Goal: Task Accomplishment & Management: Complete application form

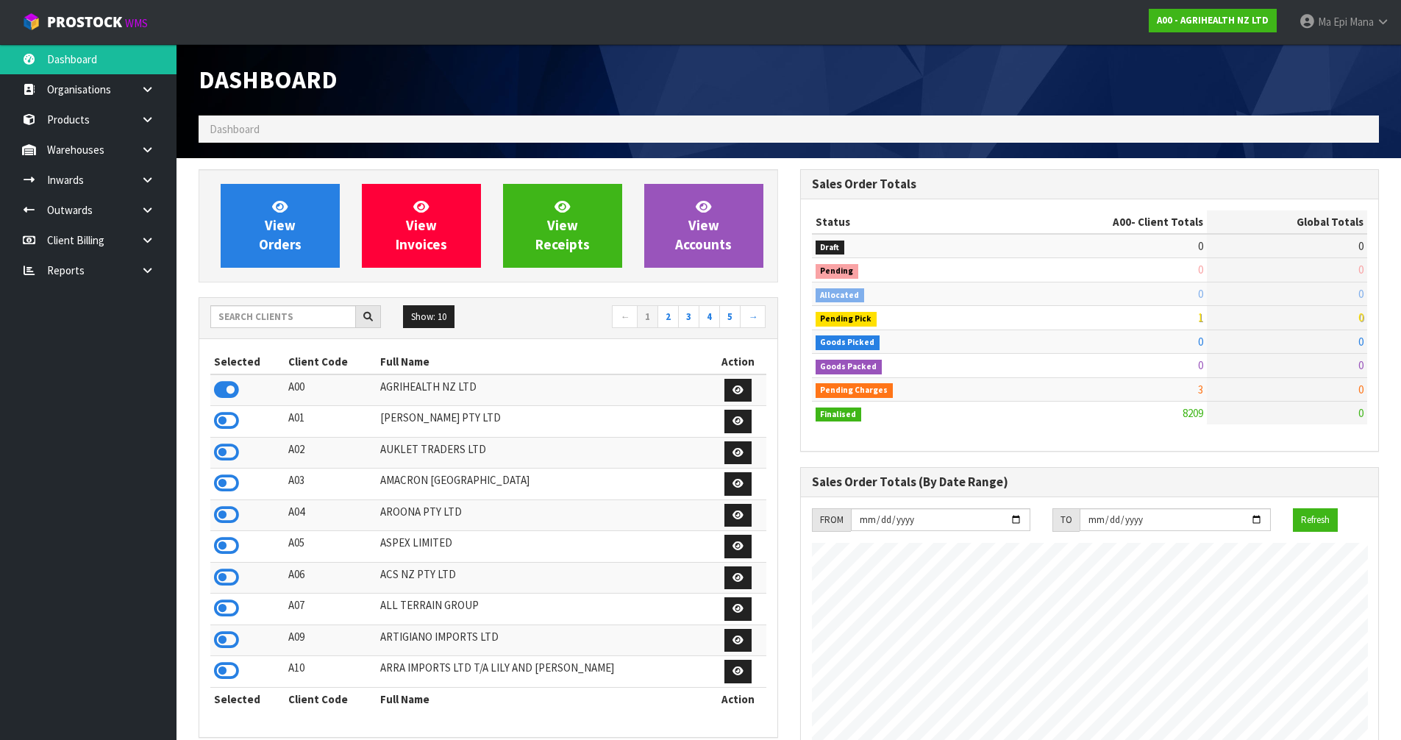
scroll to position [1114, 601]
click at [317, 323] on input "text" at bounding box center [283, 316] width 146 height 23
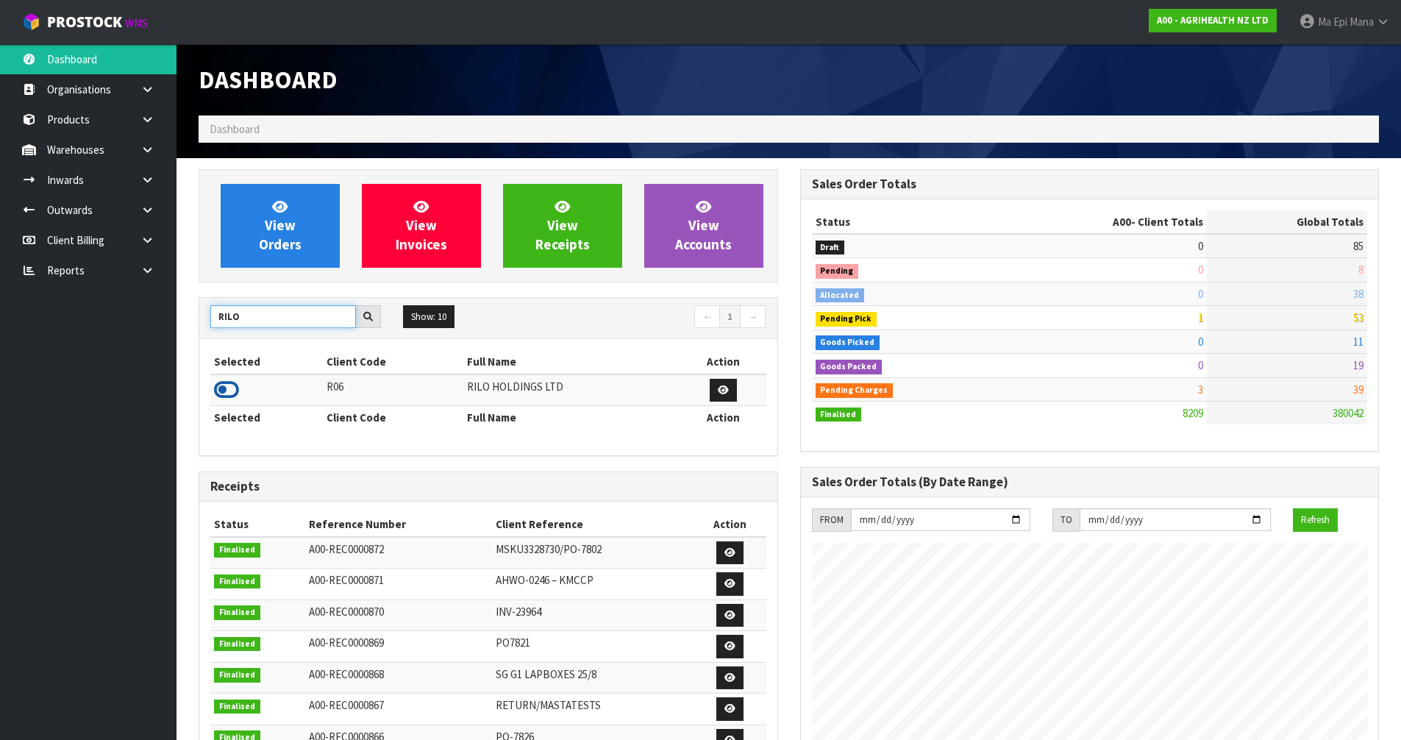
type input "RILO"
click at [224, 383] on icon at bounding box center [226, 390] width 25 height 22
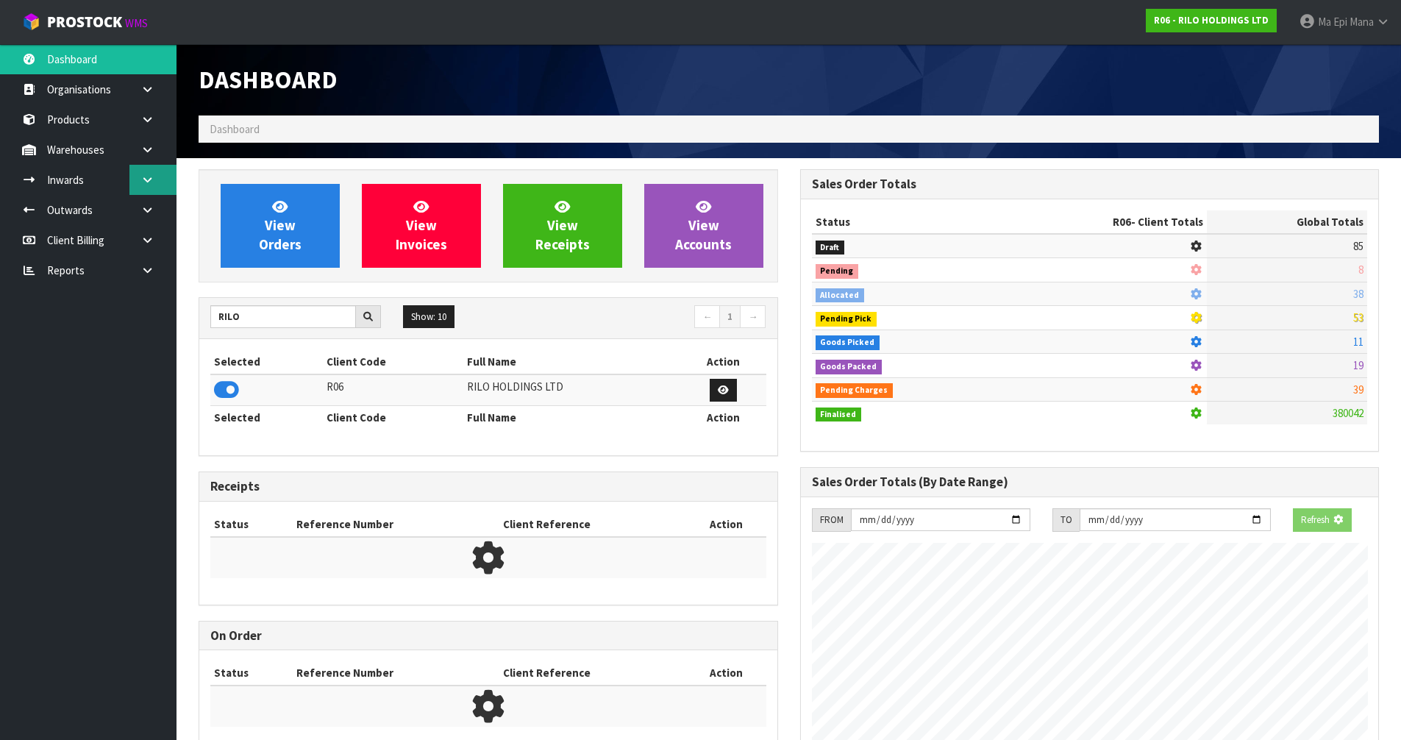
scroll to position [734701, 735017]
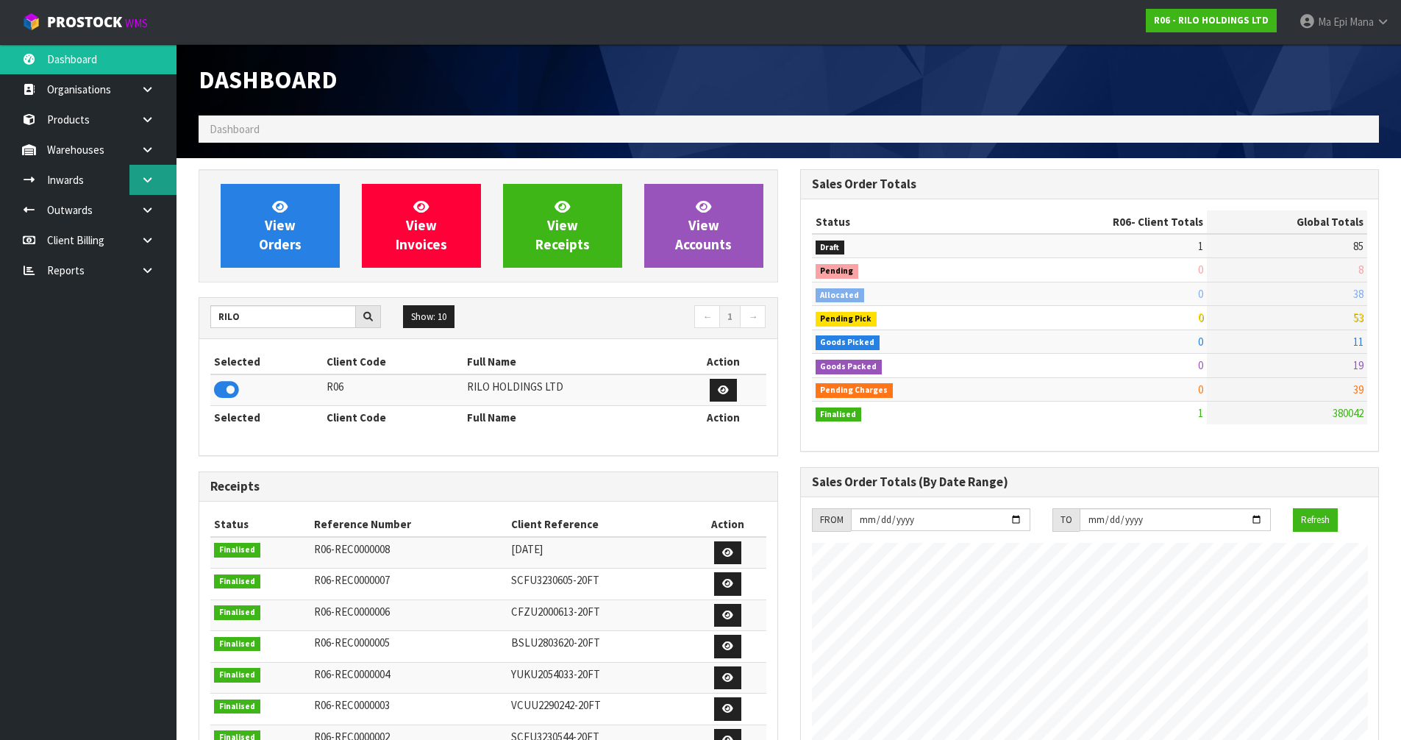
click at [167, 188] on link at bounding box center [152, 180] width 47 height 30
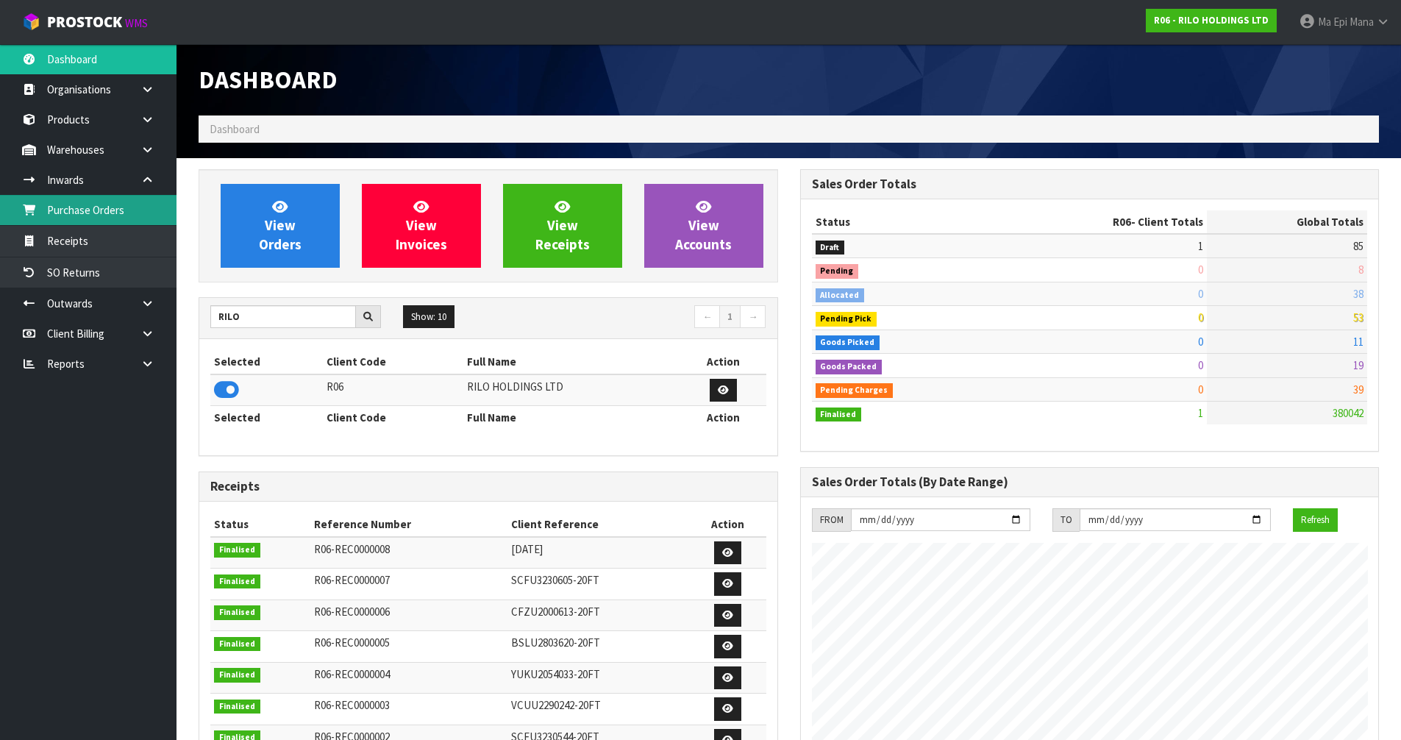
click at [155, 225] on link "Purchase Orders" at bounding box center [88, 210] width 177 height 30
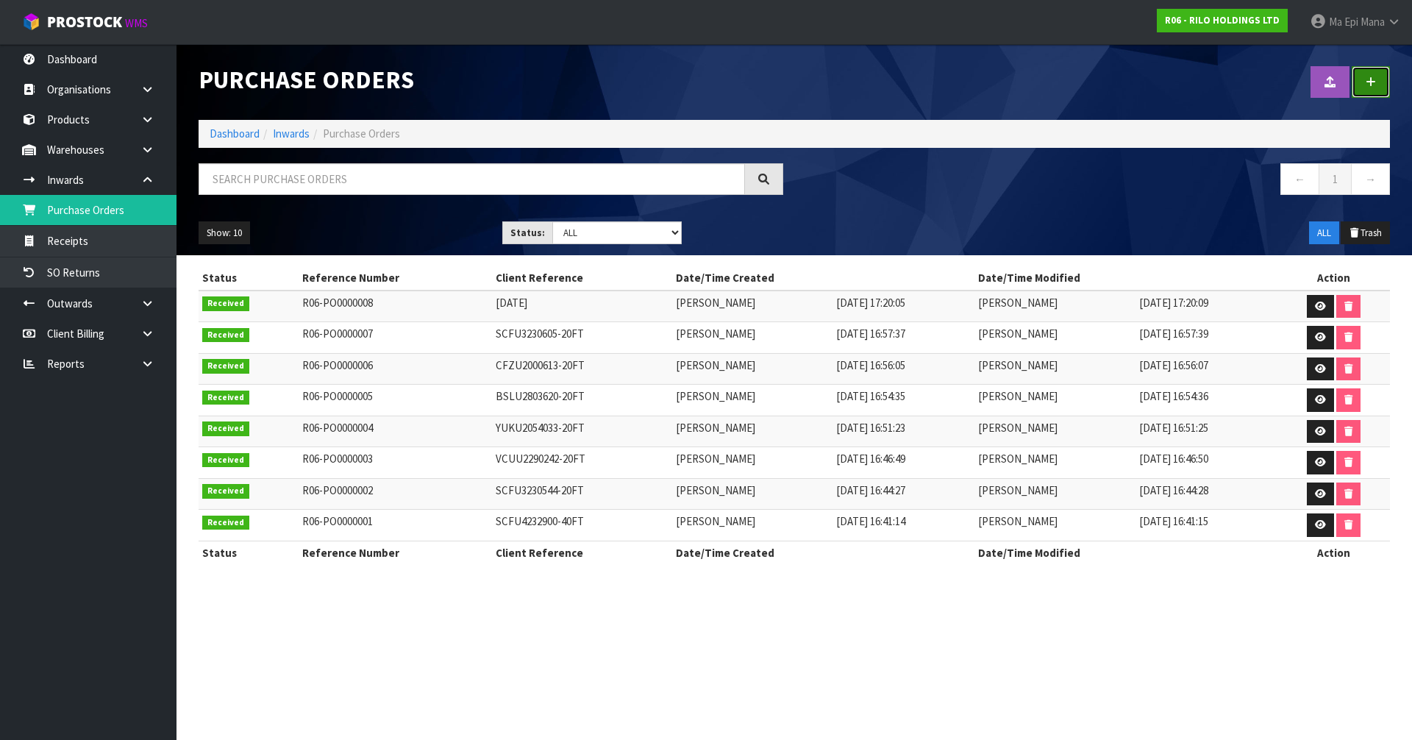
click at [1371, 83] on icon at bounding box center [1371, 82] width 10 height 11
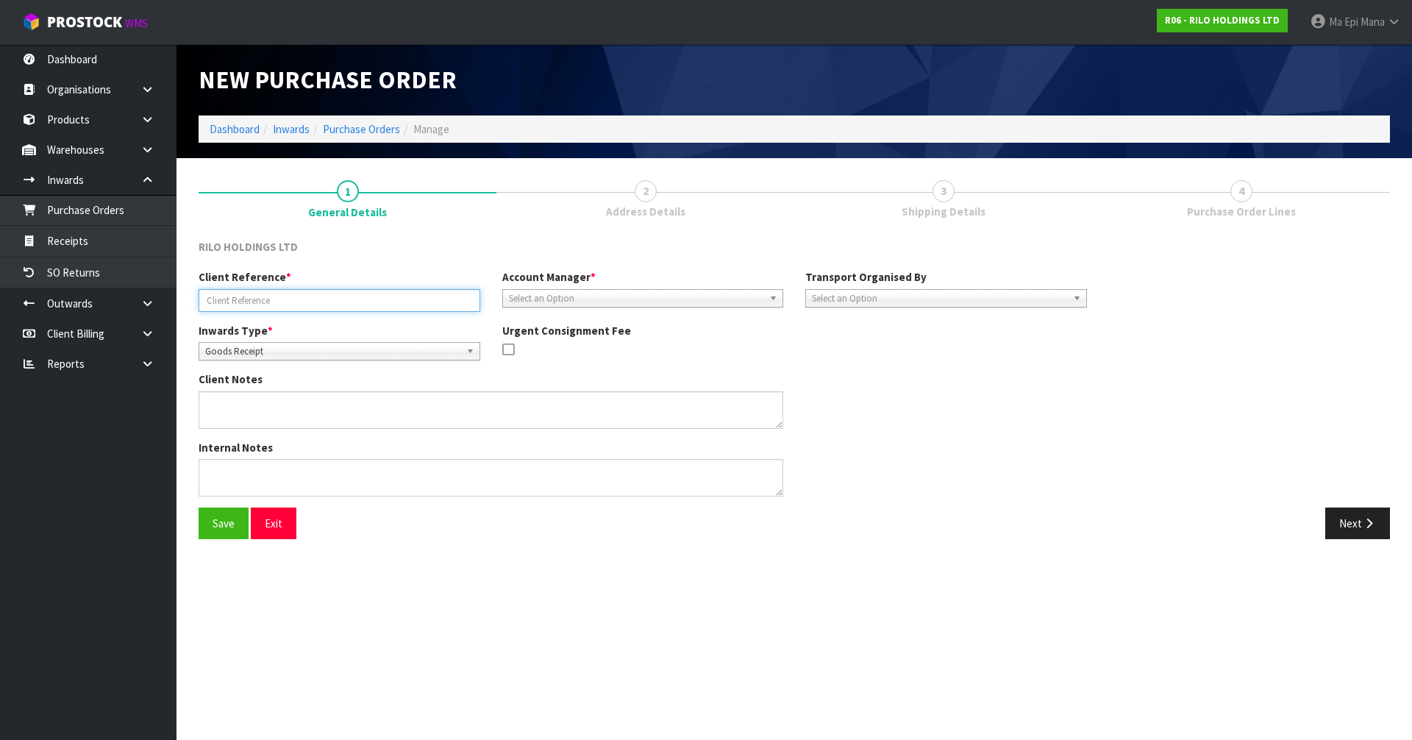
click at [356, 296] on input "text" at bounding box center [340, 300] width 282 height 23
type input "R06-ORD0000002 - ST2900MRF-TOKOROA"
click at [552, 296] on span "Select an Option" at bounding box center [636, 299] width 255 height 18
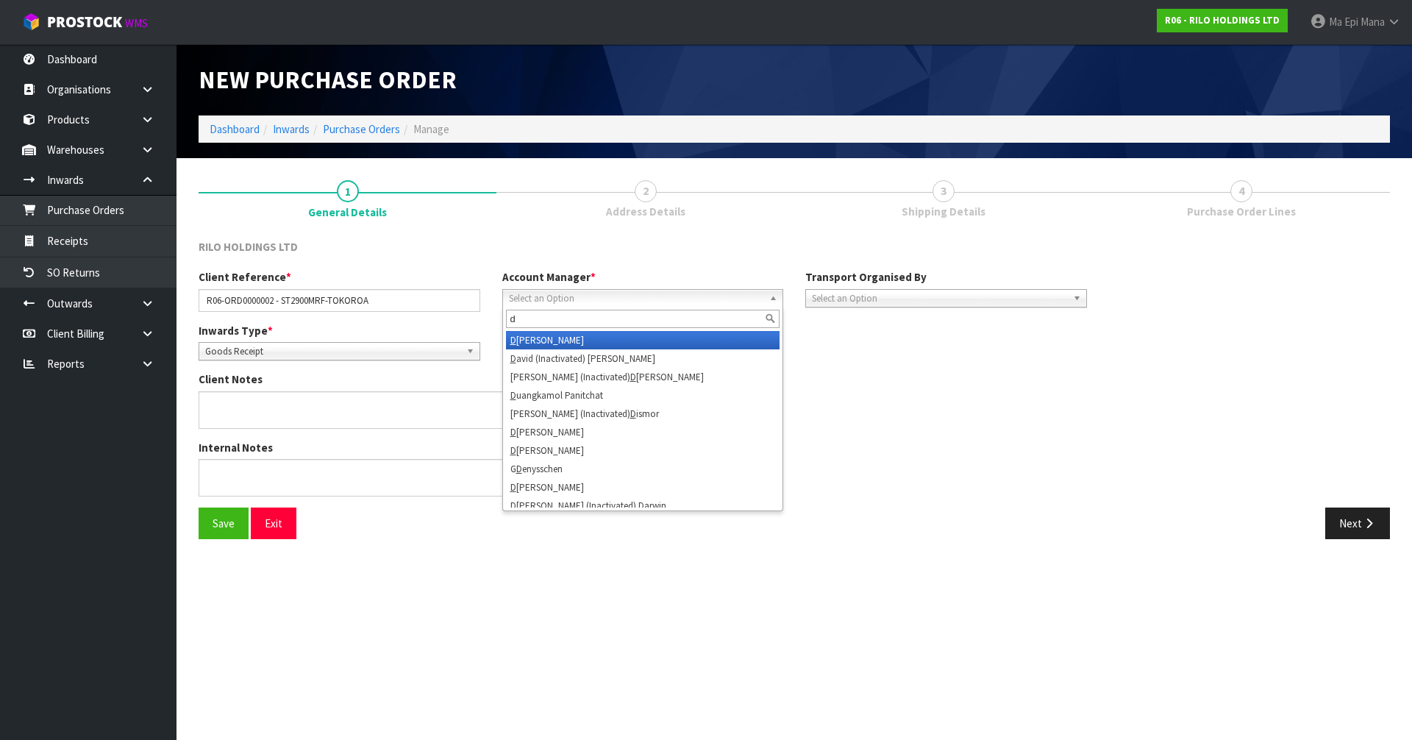
type input "d"
click at [578, 337] on li "D [PERSON_NAME]" at bounding box center [643, 340] width 274 height 18
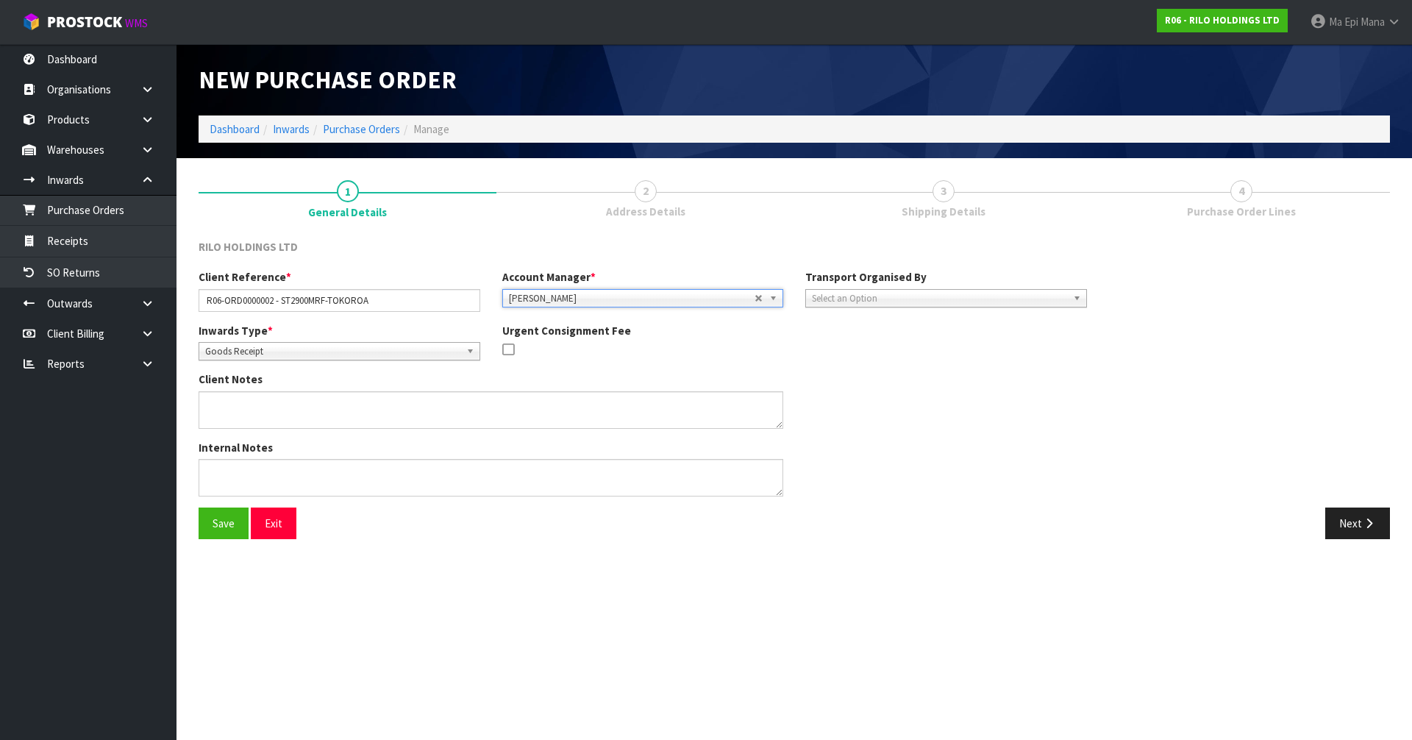
click at [900, 295] on span "Select an Option" at bounding box center [939, 299] width 255 height 18
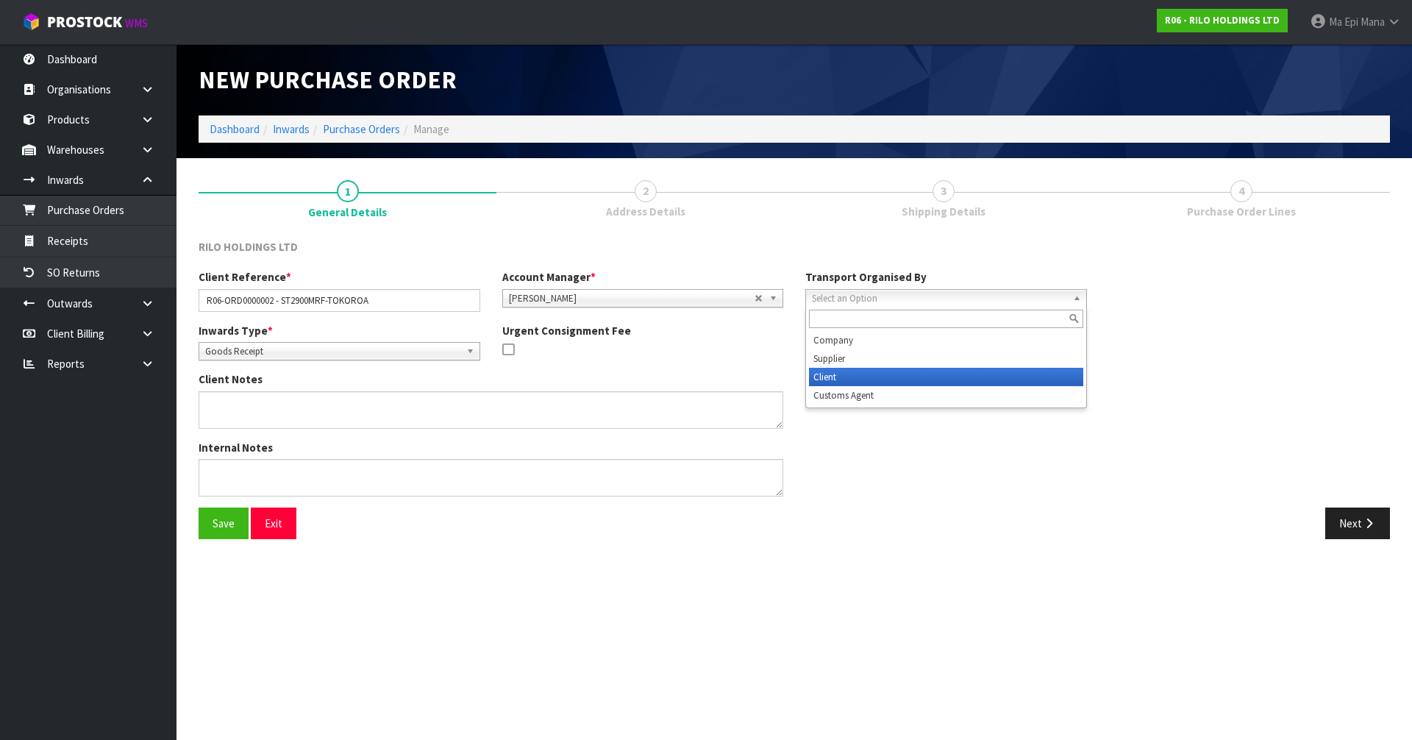
click at [882, 373] on li "Client" at bounding box center [946, 377] width 274 height 18
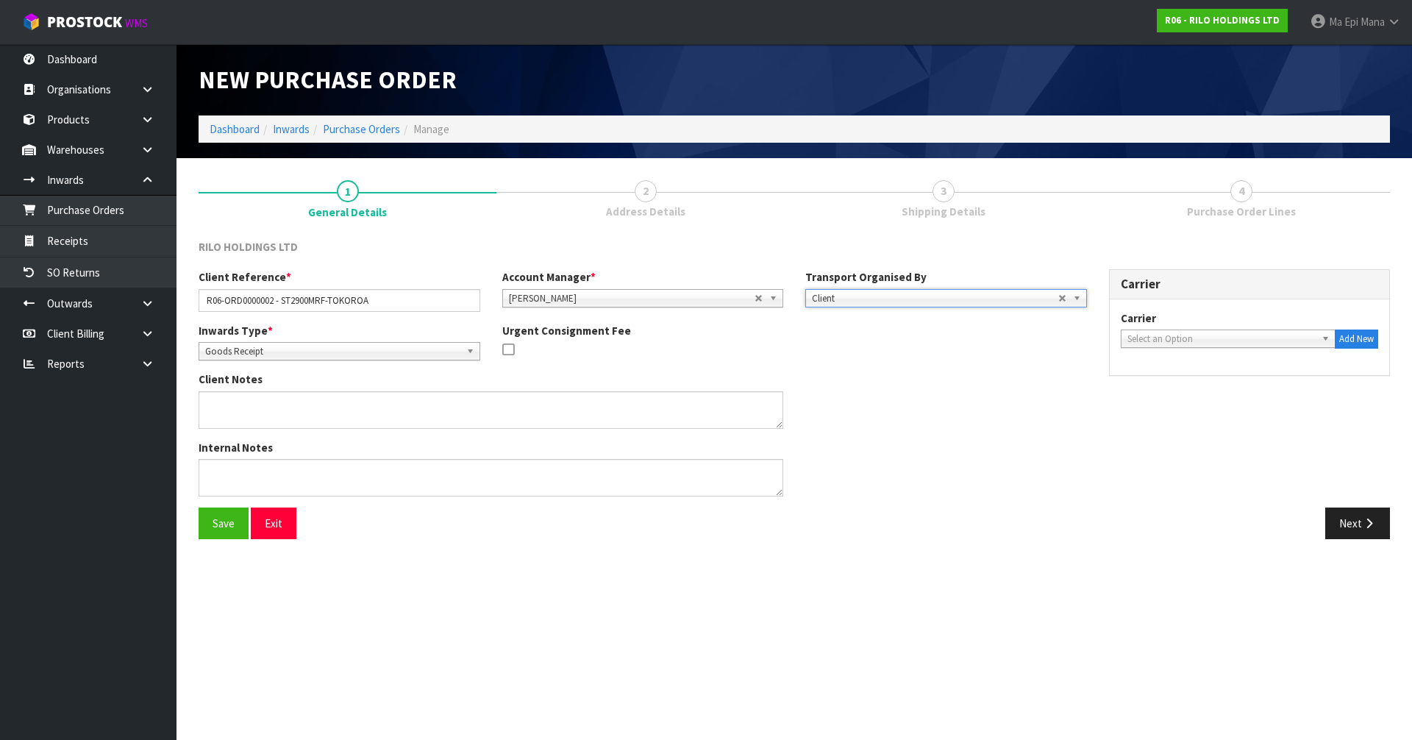
click at [1257, 338] on span "Select an Option" at bounding box center [1222, 339] width 189 height 18
type input "dr"
click at [1229, 376] on li "DR OP OFF - DROP OFF" at bounding box center [1229, 380] width 208 height 18
click at [1375, 527] on icon "button" at bounding box center [1369, 523] width 14 height 11
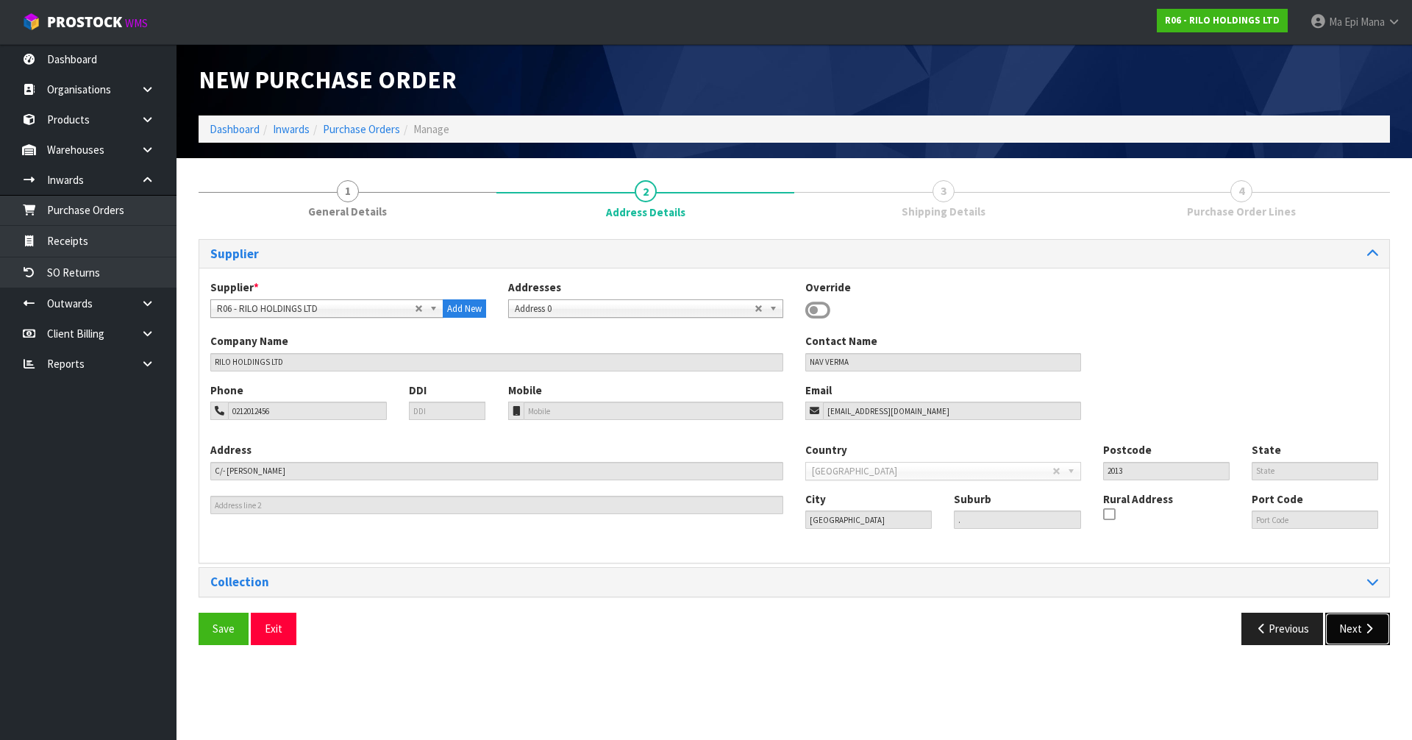
click at [1359, 624] on button "Next" at bounding box center [1358, 629] width 65 height 32
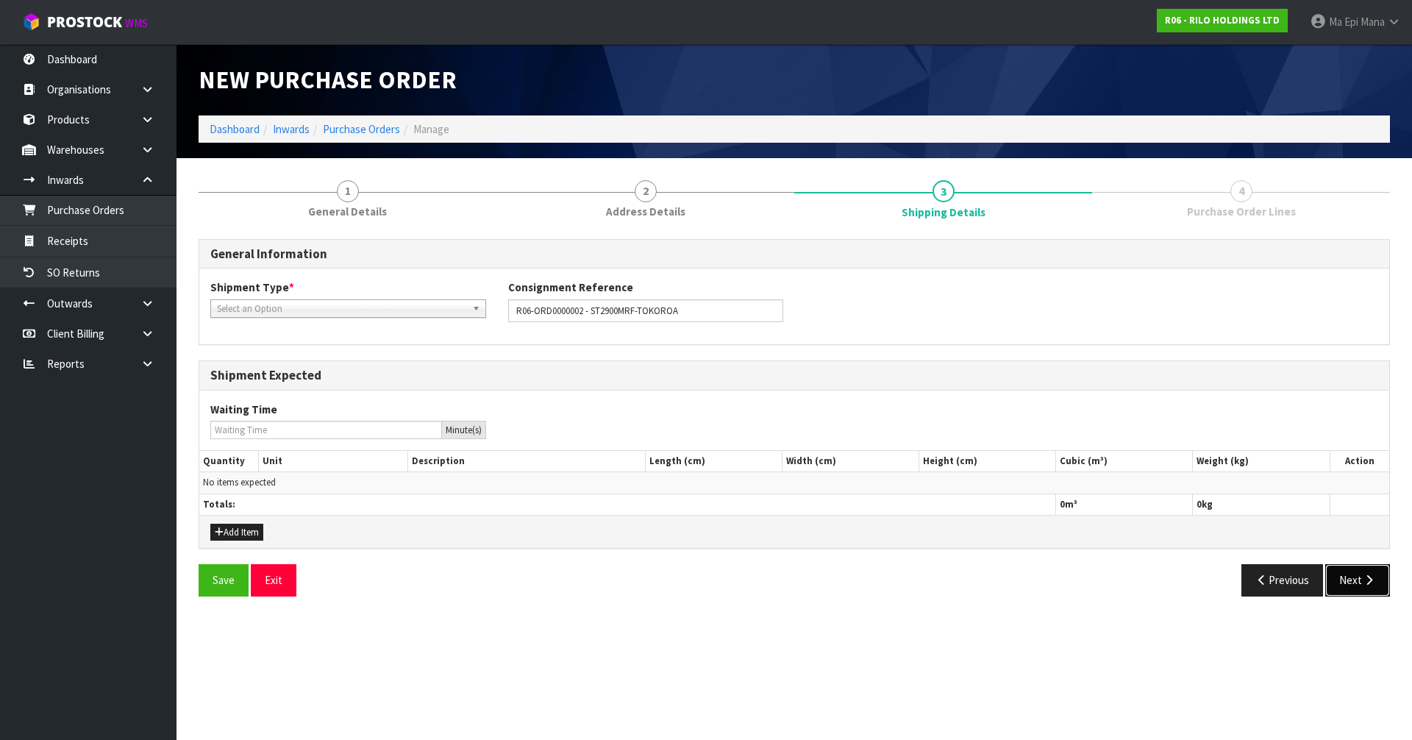
click at [1354, 586] on button "Next" at bounding box center [1358, 580] width 65 height 32
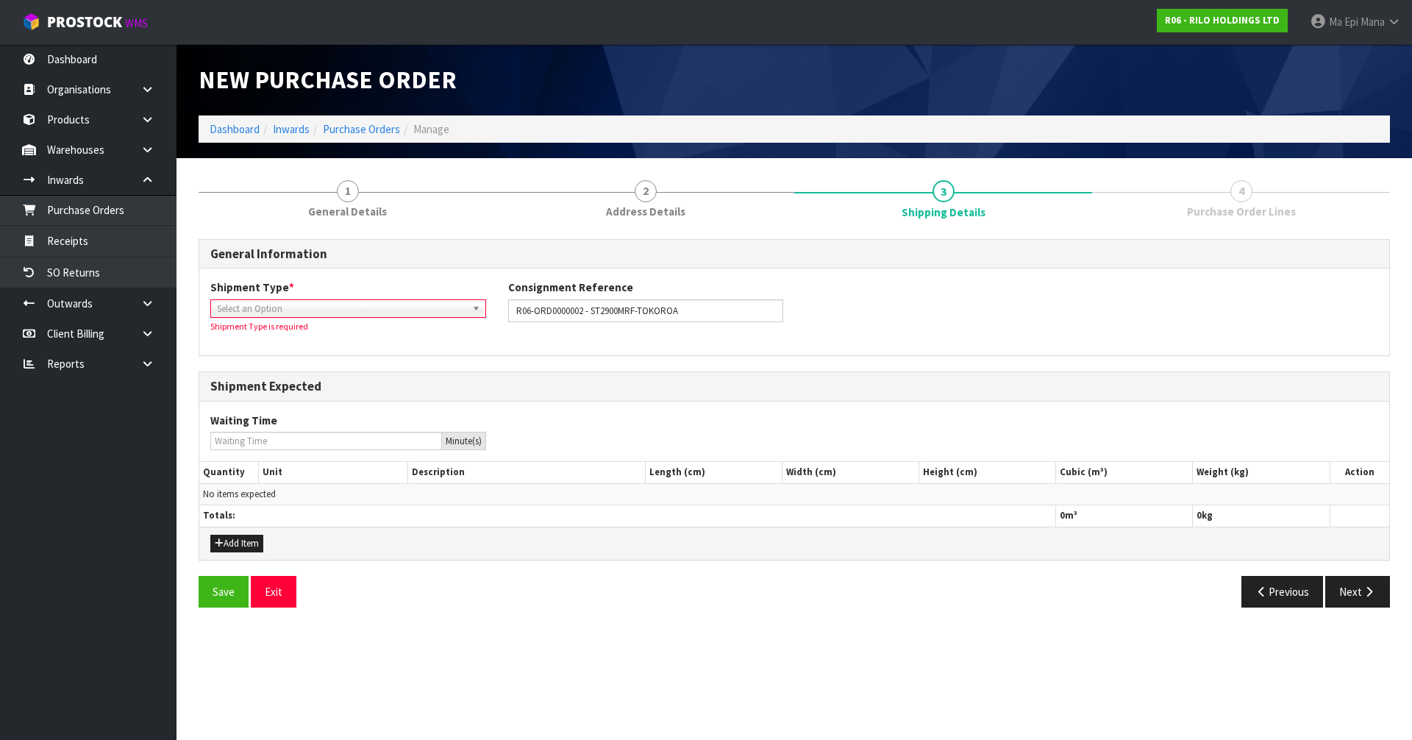
click at [368, 318] on div "Shipment Type * LCL National LCL International FCL-20ft FCL-40ft Select an Opti…" at bounding box center [348, 307] width 298 height 54
click at [375, 306] on span "Select an Option" at bounding box center [341, 309] width 249 height 18
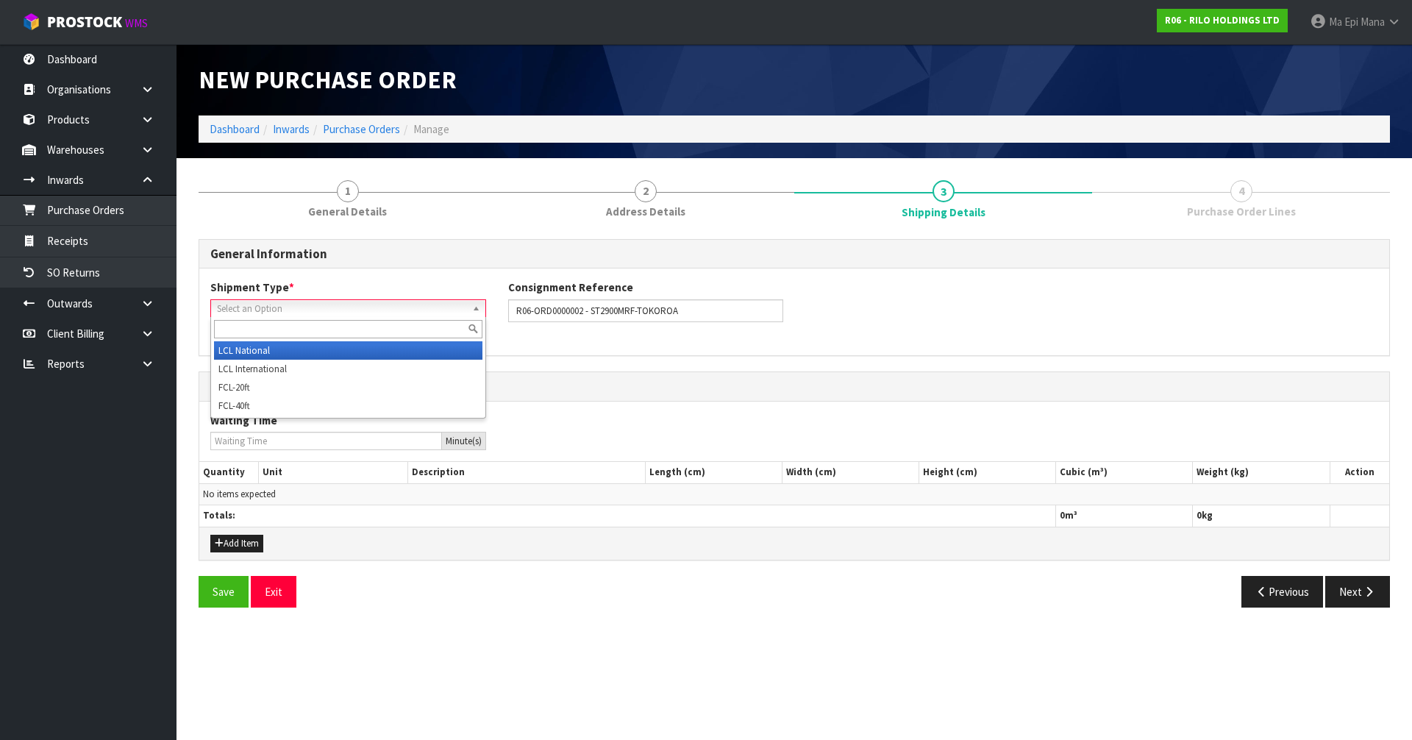
click at [345, 347] on li "LCL National" at bounding box center [348, 350] width 269 height 18
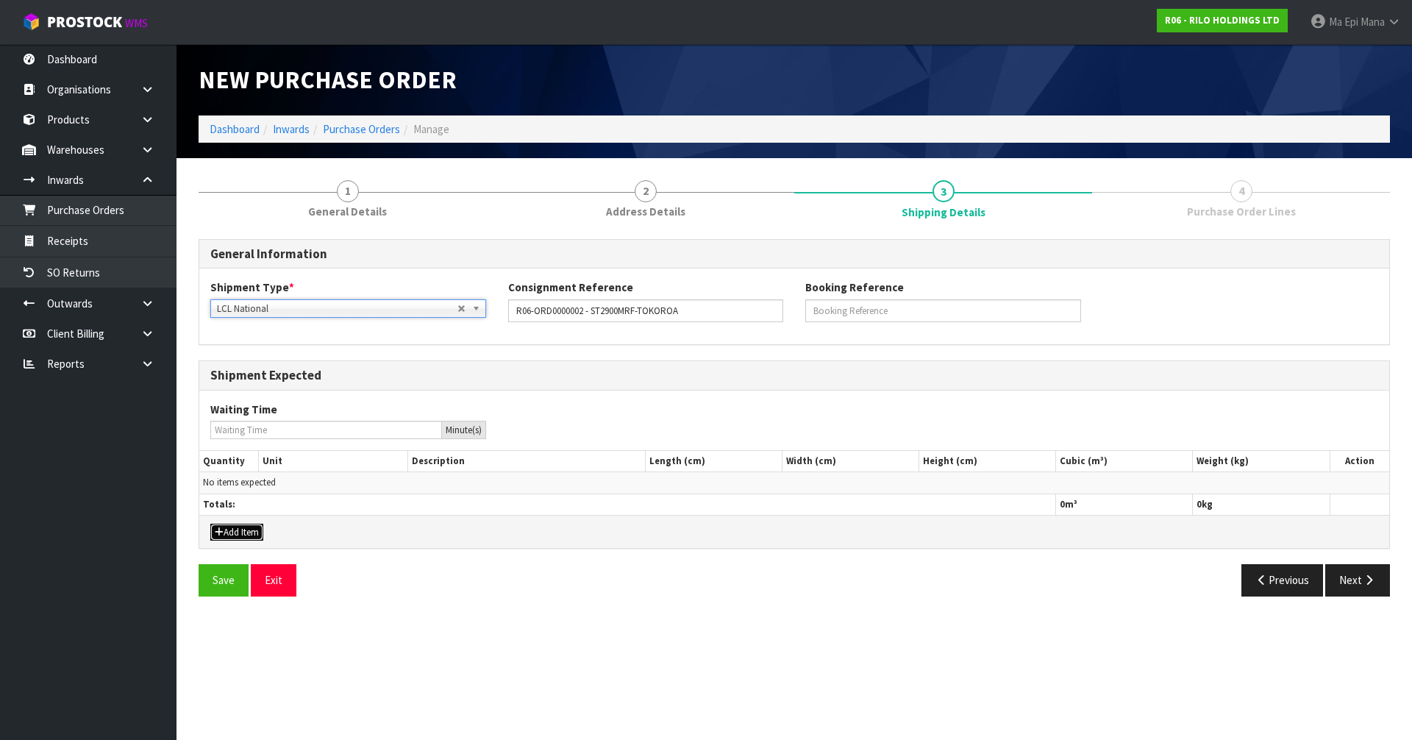
click at [230, 524] on button "Add Item" at bounding box center [236, 533] width 53 height 18
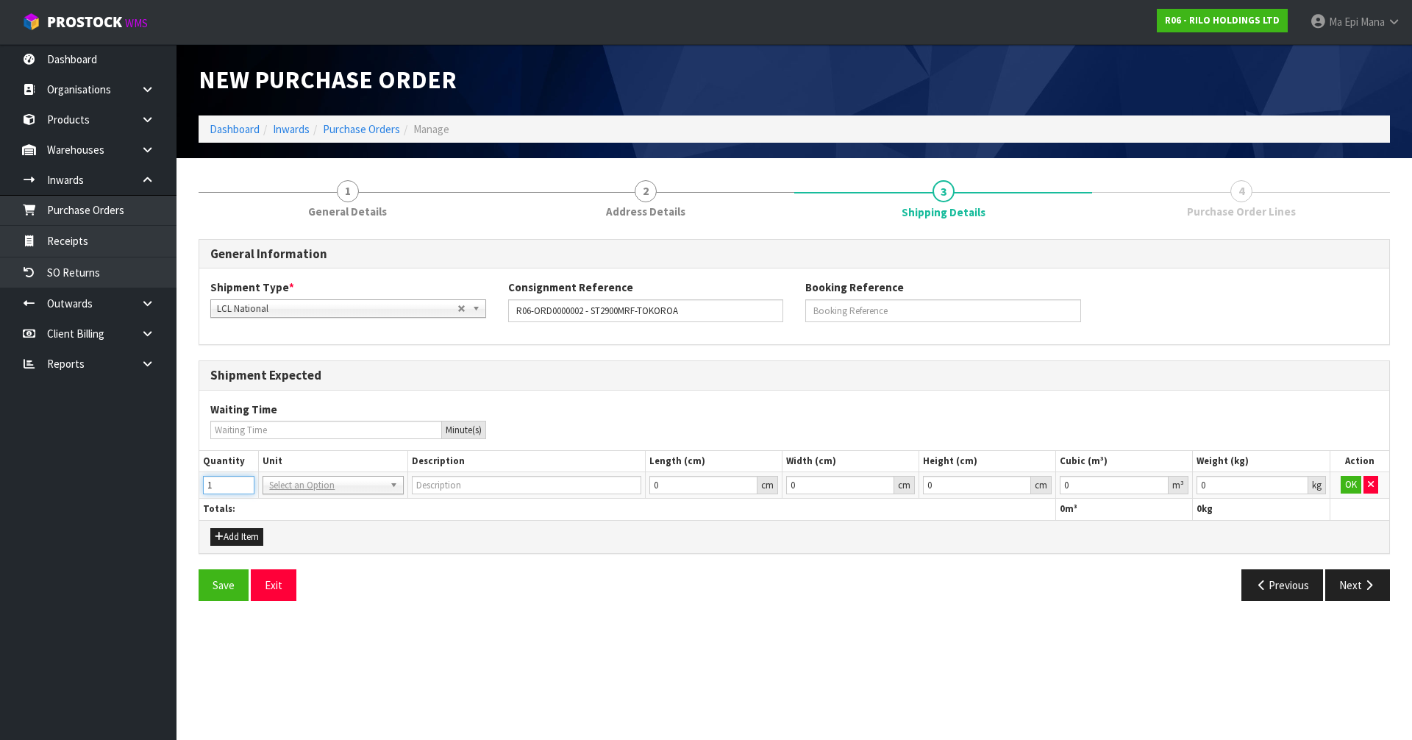
type input "1"
click at [248, 480] on input "1" at bounding box center [228, 485] width 51 height 18
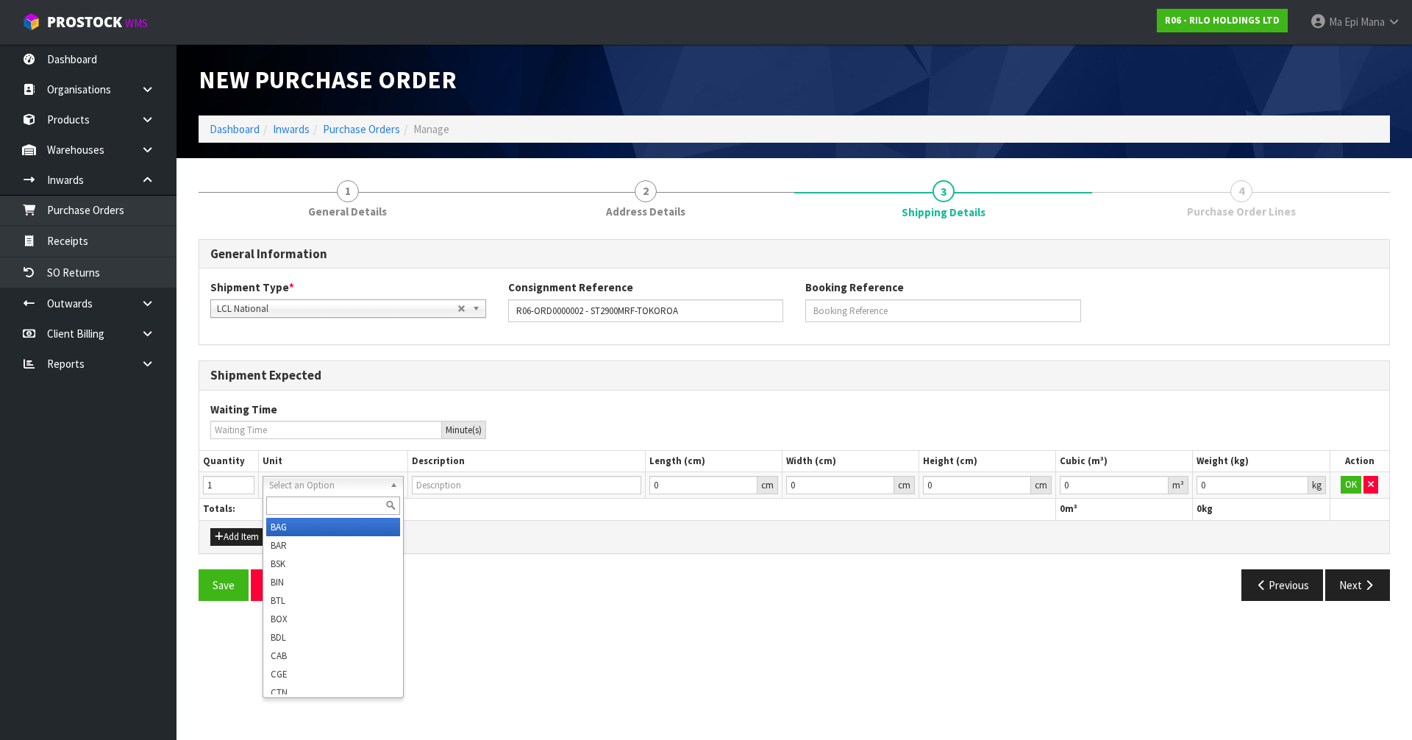
click at [302, 516] on div at bounding box center [332, 506] width 139 height 24
click at [306, 506] on input "text" at bounding box center [332, 506] width 133 height 18
type input "pl"
type input "PALLET"
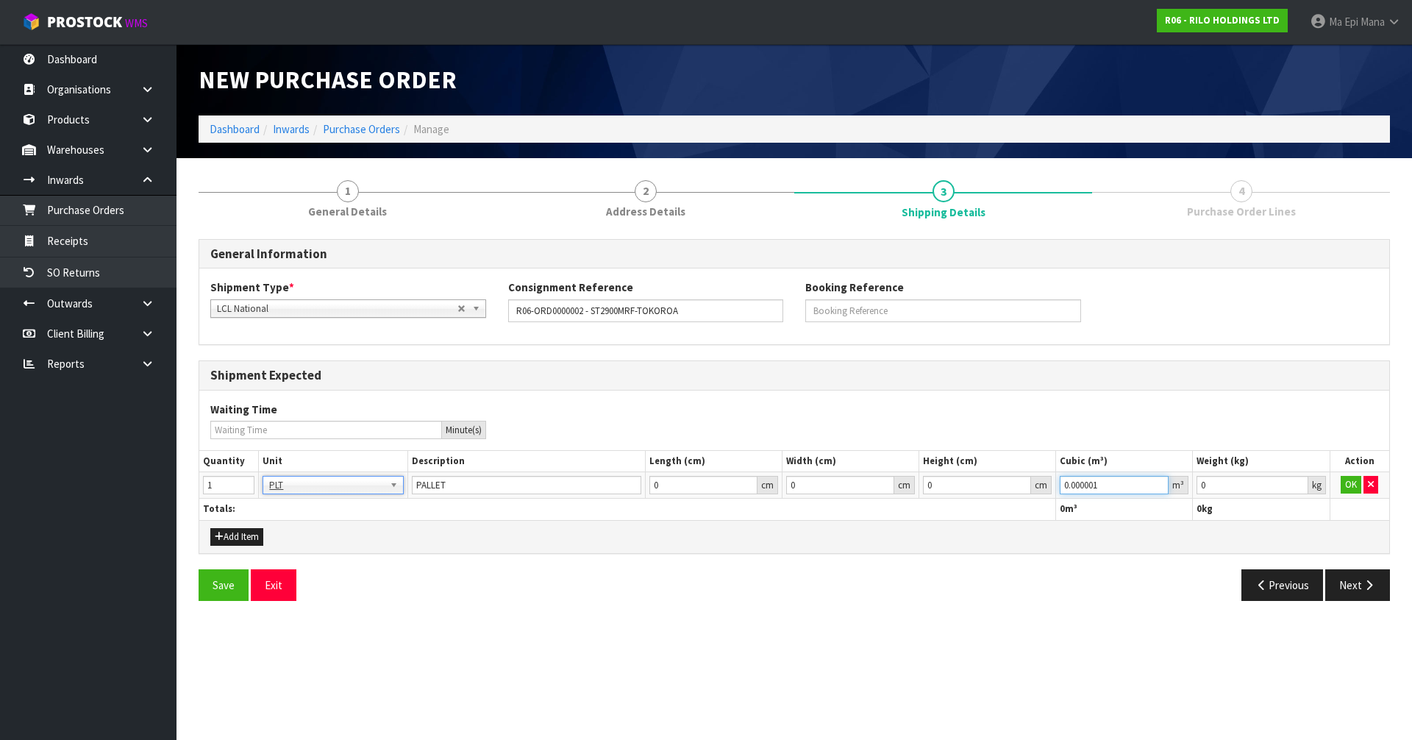
type input "0.000001"
click at [1159, 483] on input "0.000001" at bounding box center [1114, 485] width 109 height 18
type input "0.001"
click at [1300, 481] on input "0.001" at bounding box center [1252, 485] width 111 height 18
click at [1344, 482] on button "OK" at bounding box center [1351, 485] width 21 height 18
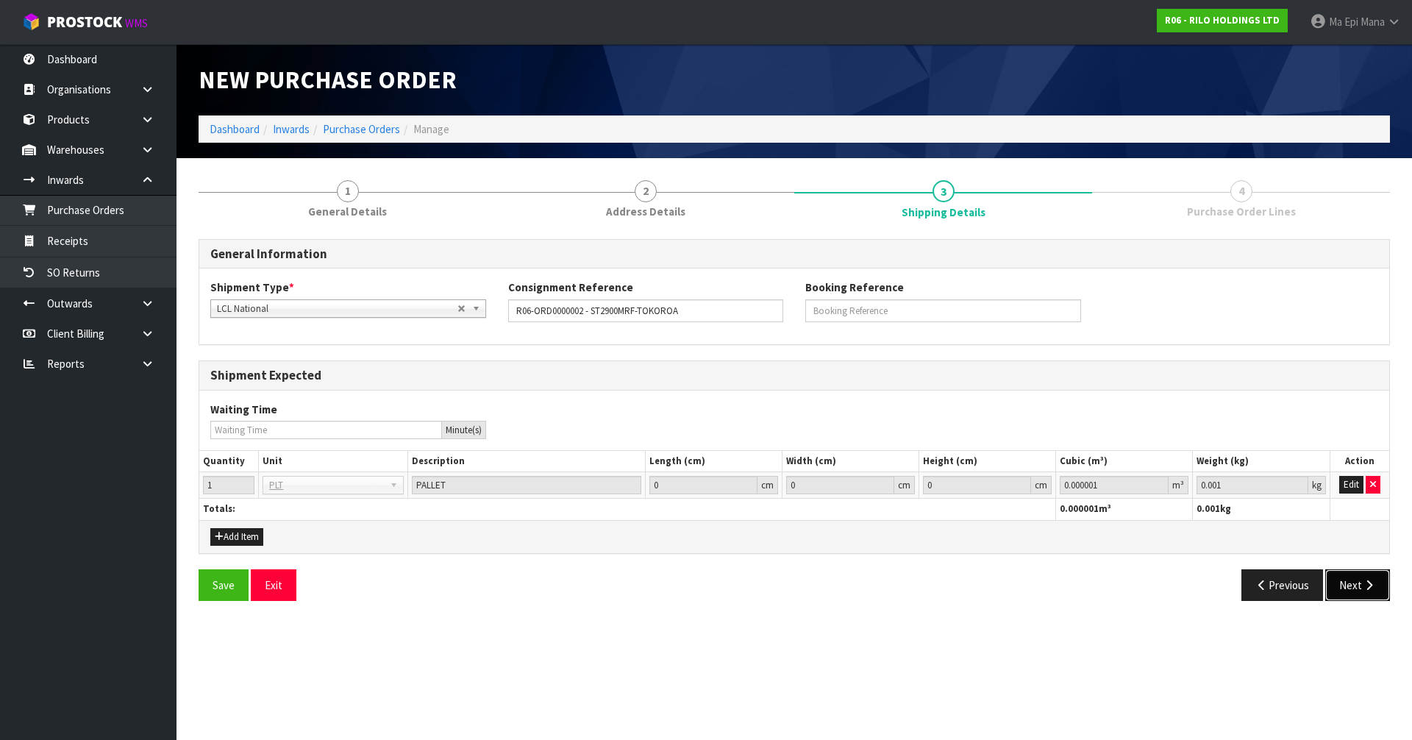
click at [1358, 577] on button "Next" at bounding box center [1358, 585] width 65 height 32
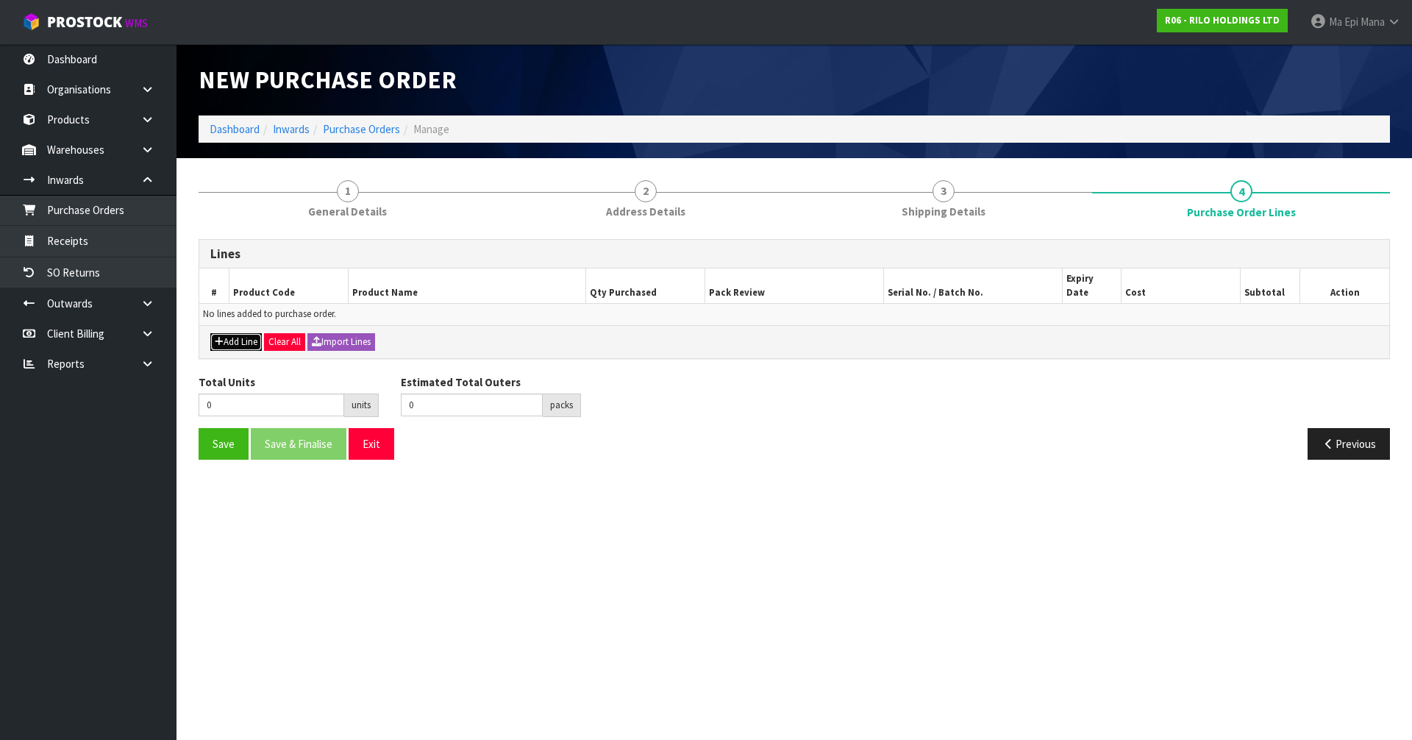
click at [245, 333] on button "Add Line" at bounding box center [235, 342] width 51 height 18
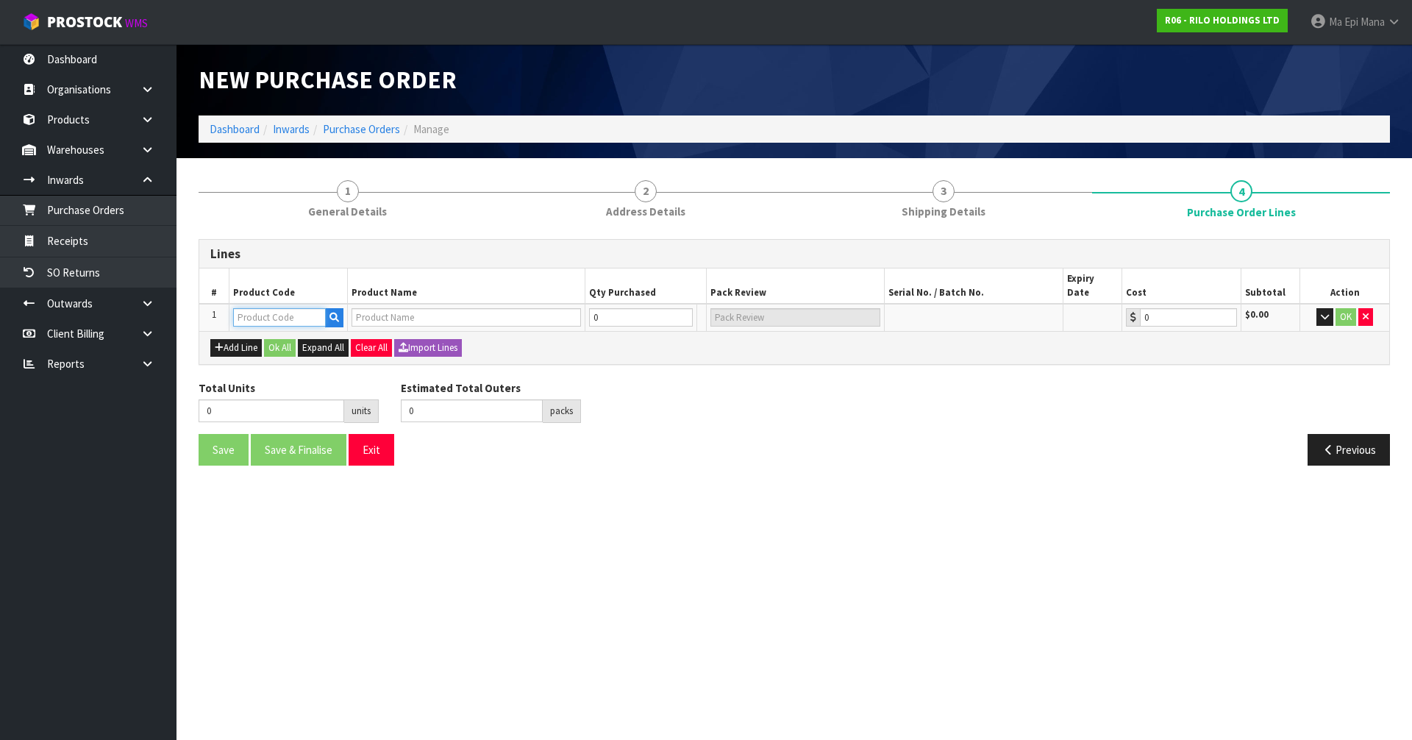
click at [261, 312] on input "text" at bounding box center [279, 317] width 93 height 18
type input "LCL"
type input "0.00"
type input "LCL"
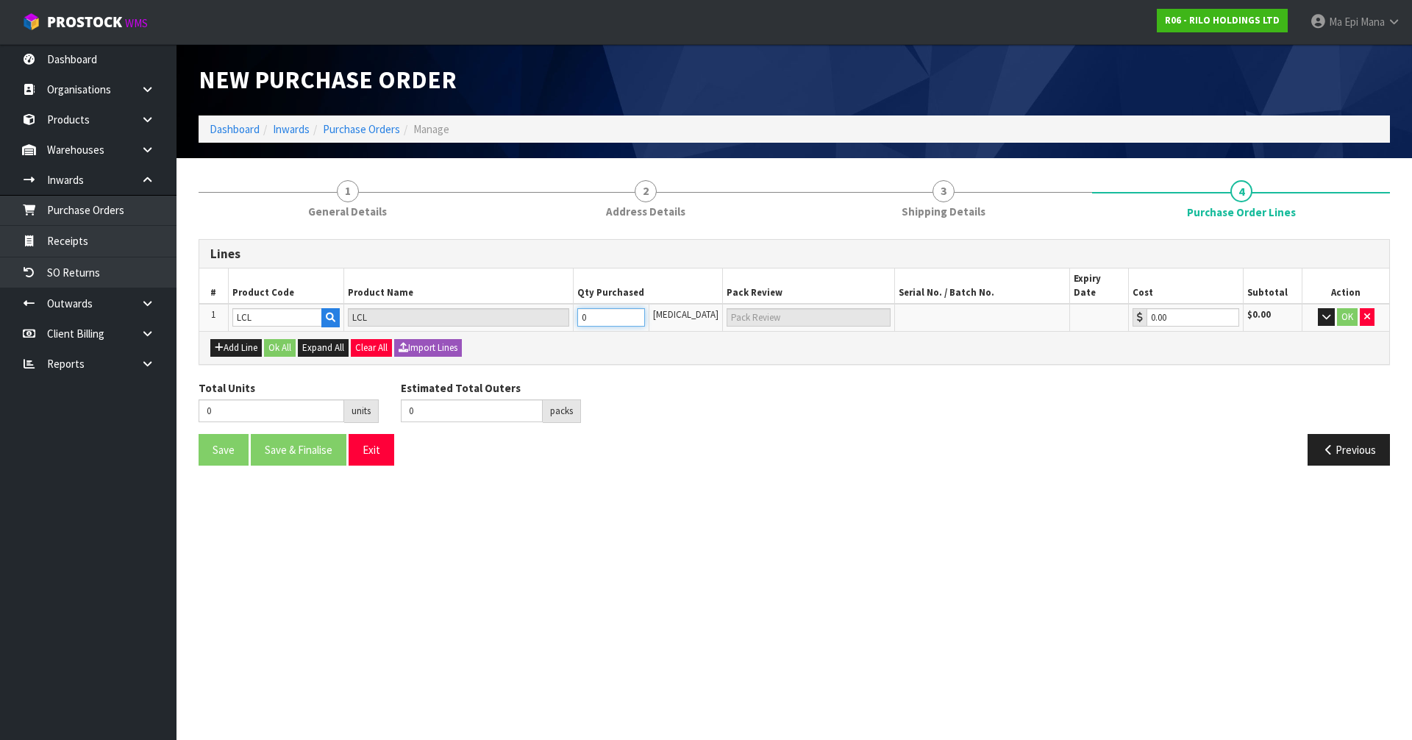
type input "1"
type input "1 PLT"
type input "1"
click at [644, 308] on input "1" at bounding box center [610, 317] width 67 height 18
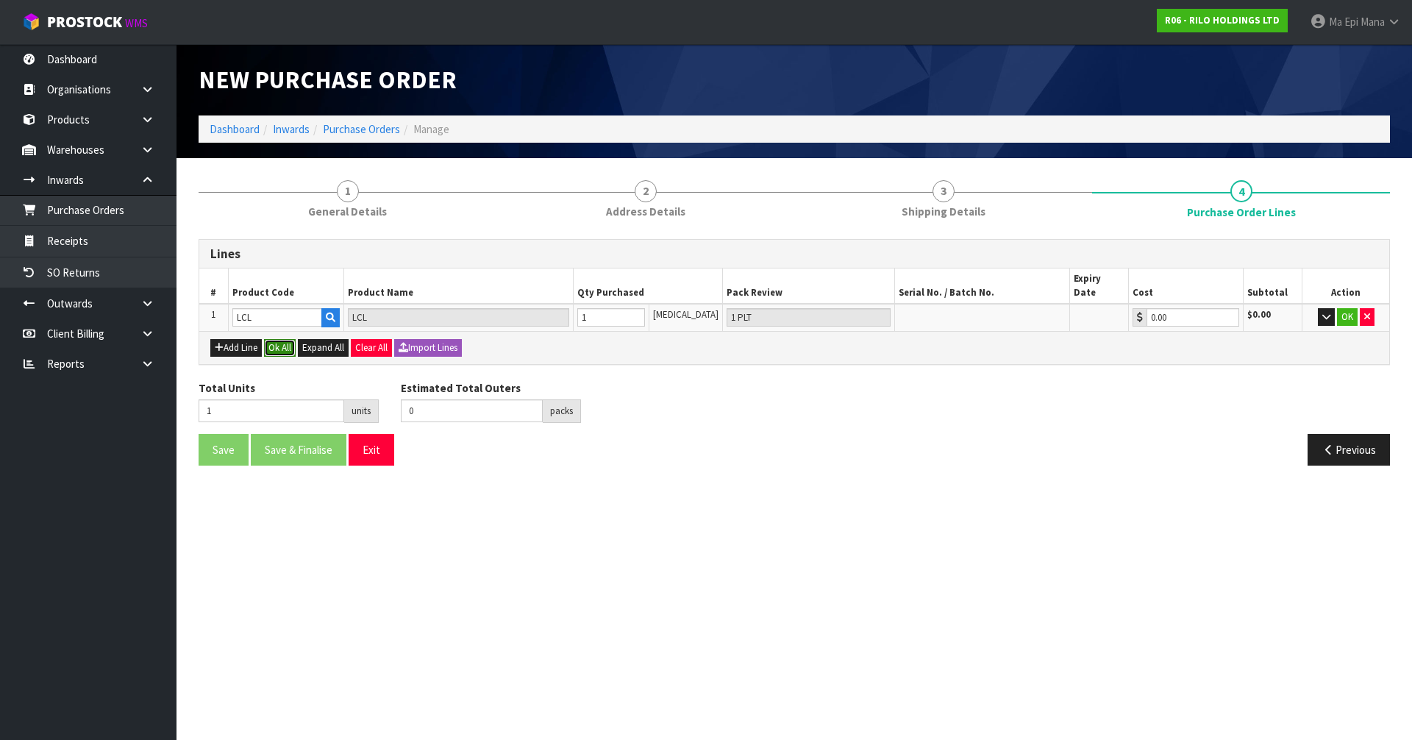
click at [282, 339] on button "Ok All" at bounding box center [280, 348] width 32 height 18
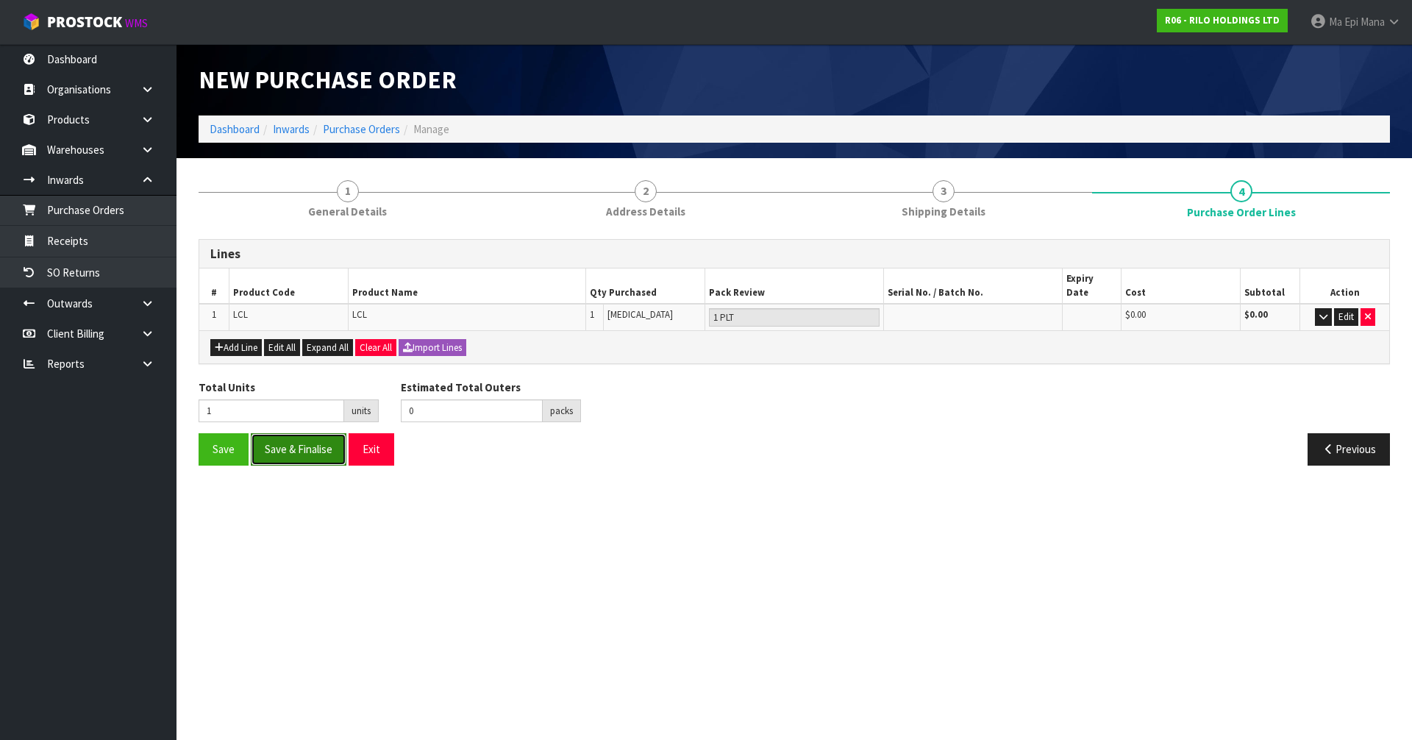
click at [309, 440] on button "Save & Finalise" at bounding box center [299, 449] width 96 height 32
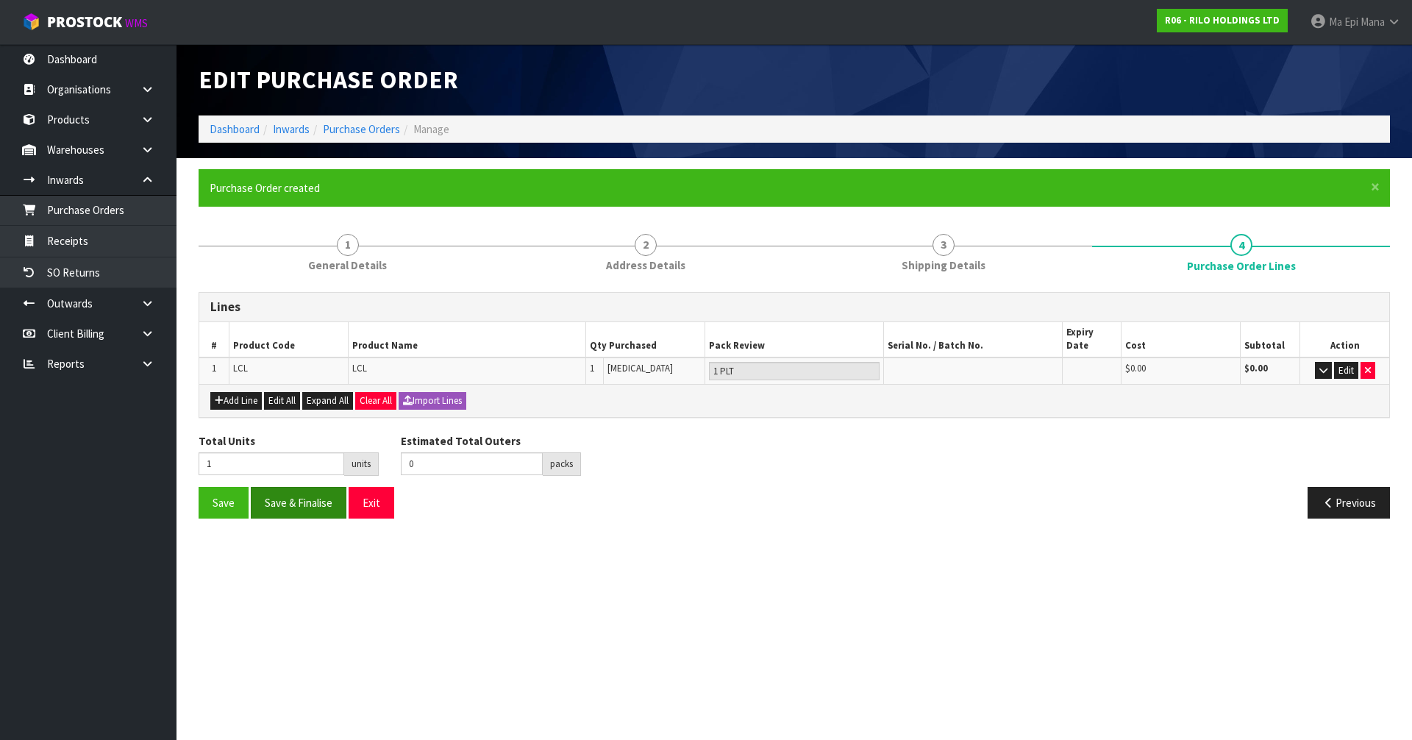
type input "0"
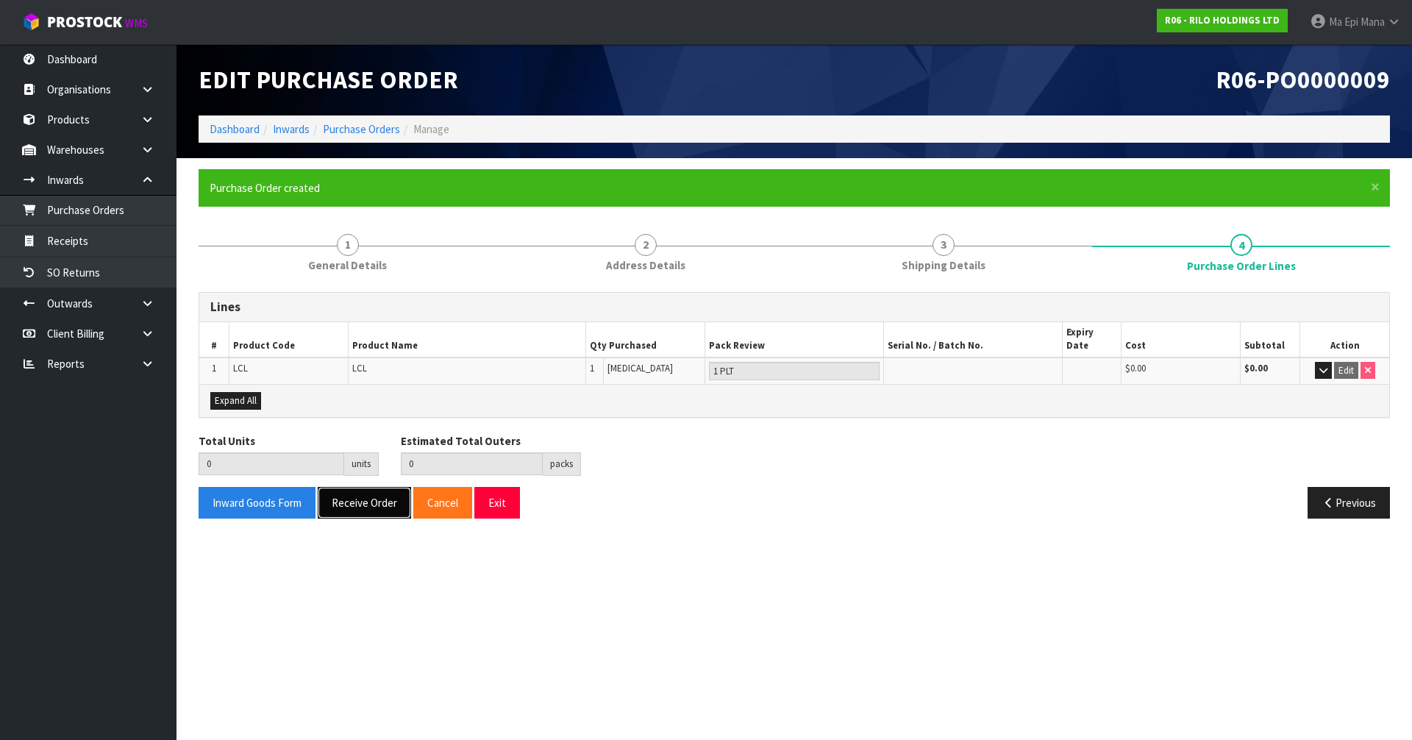
click at [368, 495] on button "Receive Order" at bounding box center [364, 503] width 93 height 32
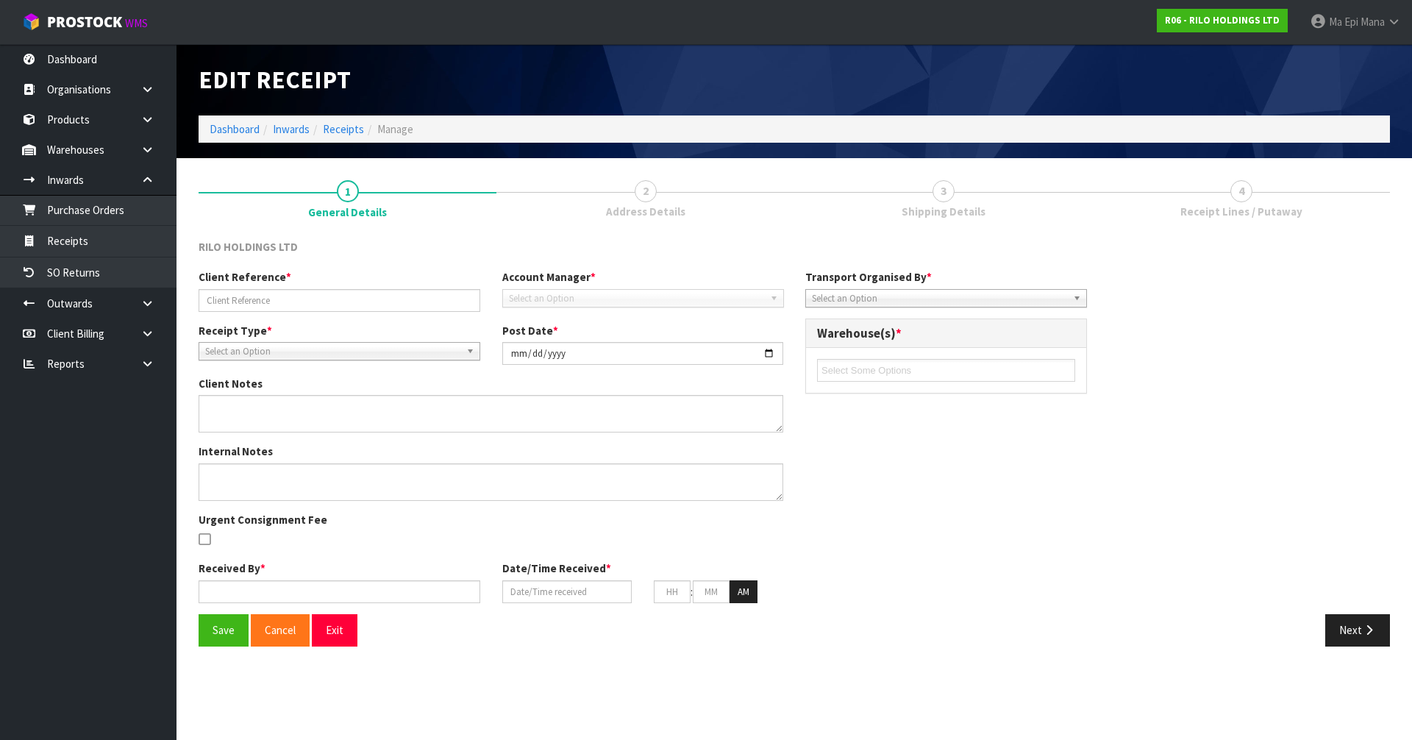
type input "R06-ORD0000002 - ST2900MRF-TOKOROA"
type input "[DATE]"
type input "Ma Epi Mana"
type input "[DATE]"
type input "05"
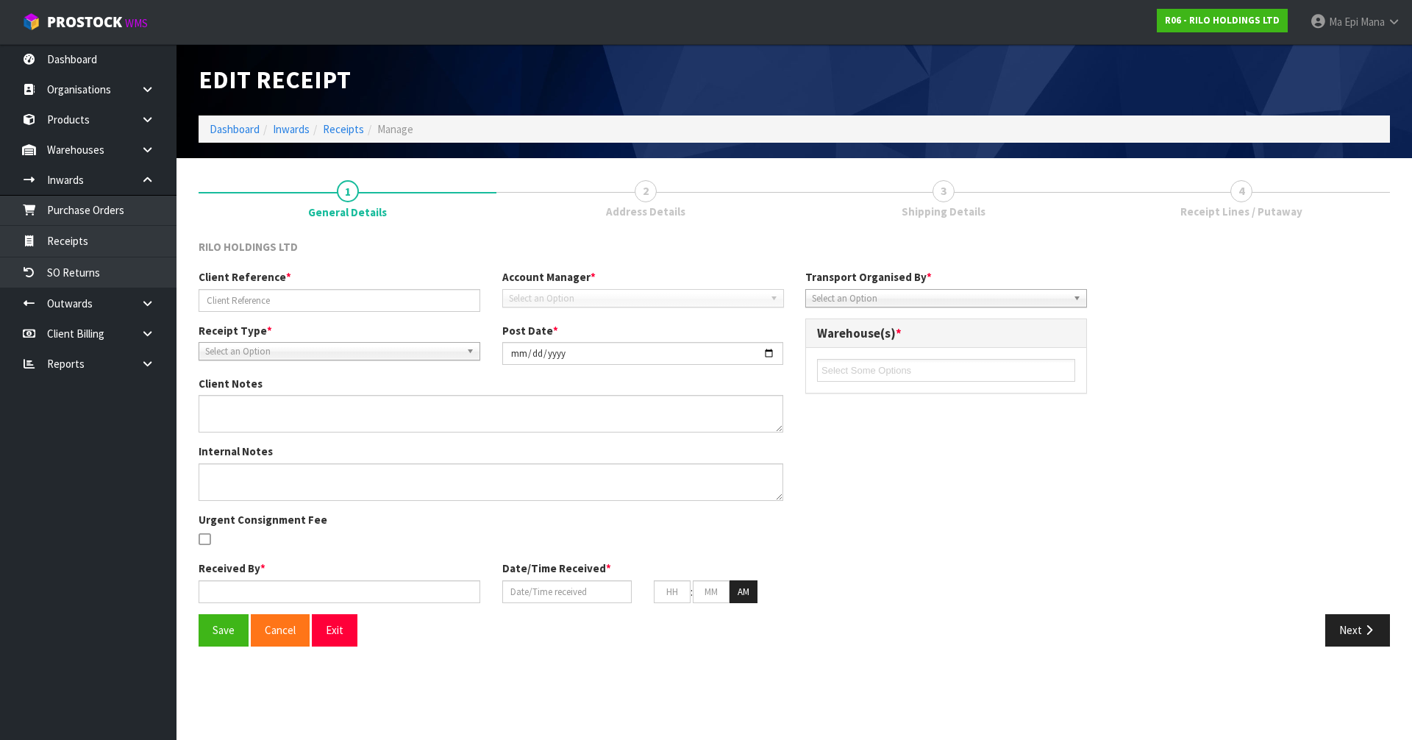
type input "22"
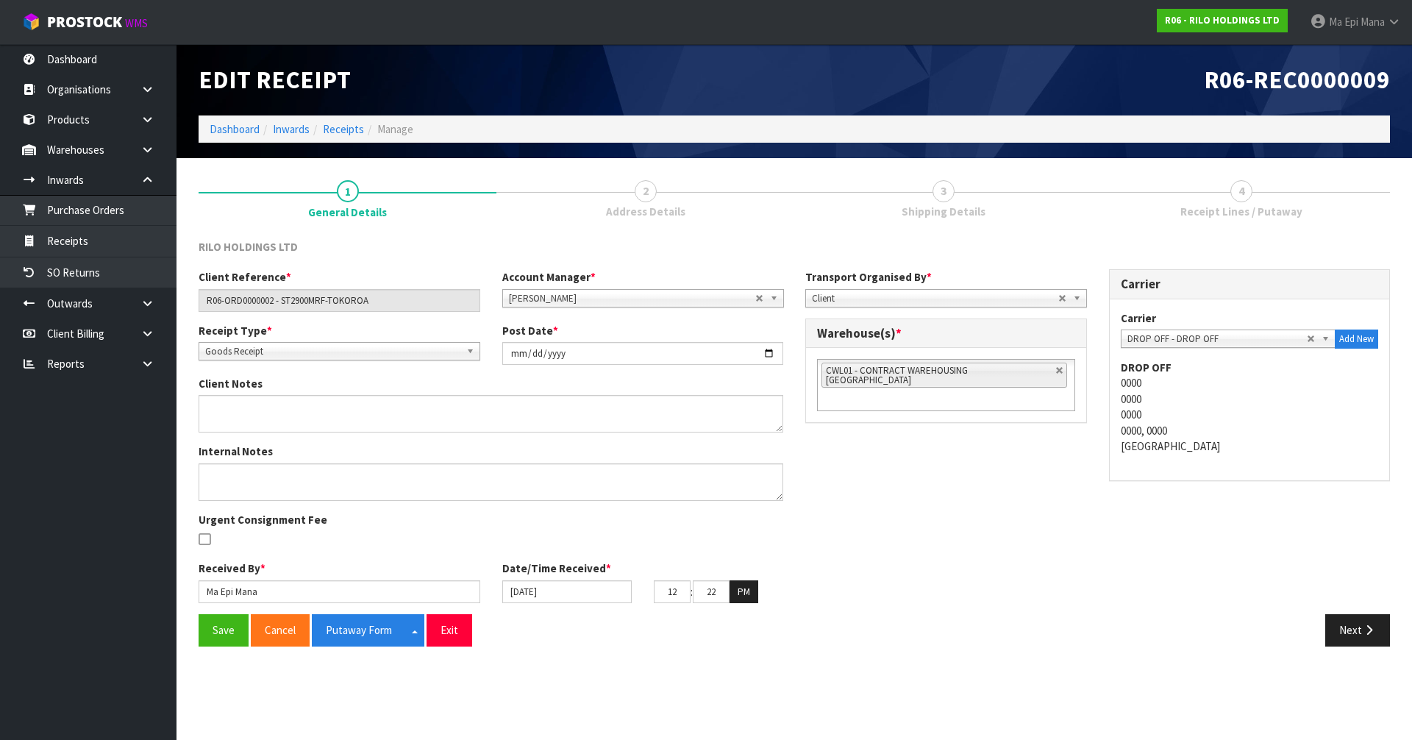
type input "11"
click at [213, 627] on button "Save" at bounding box center [224, 630] width 50 height 32
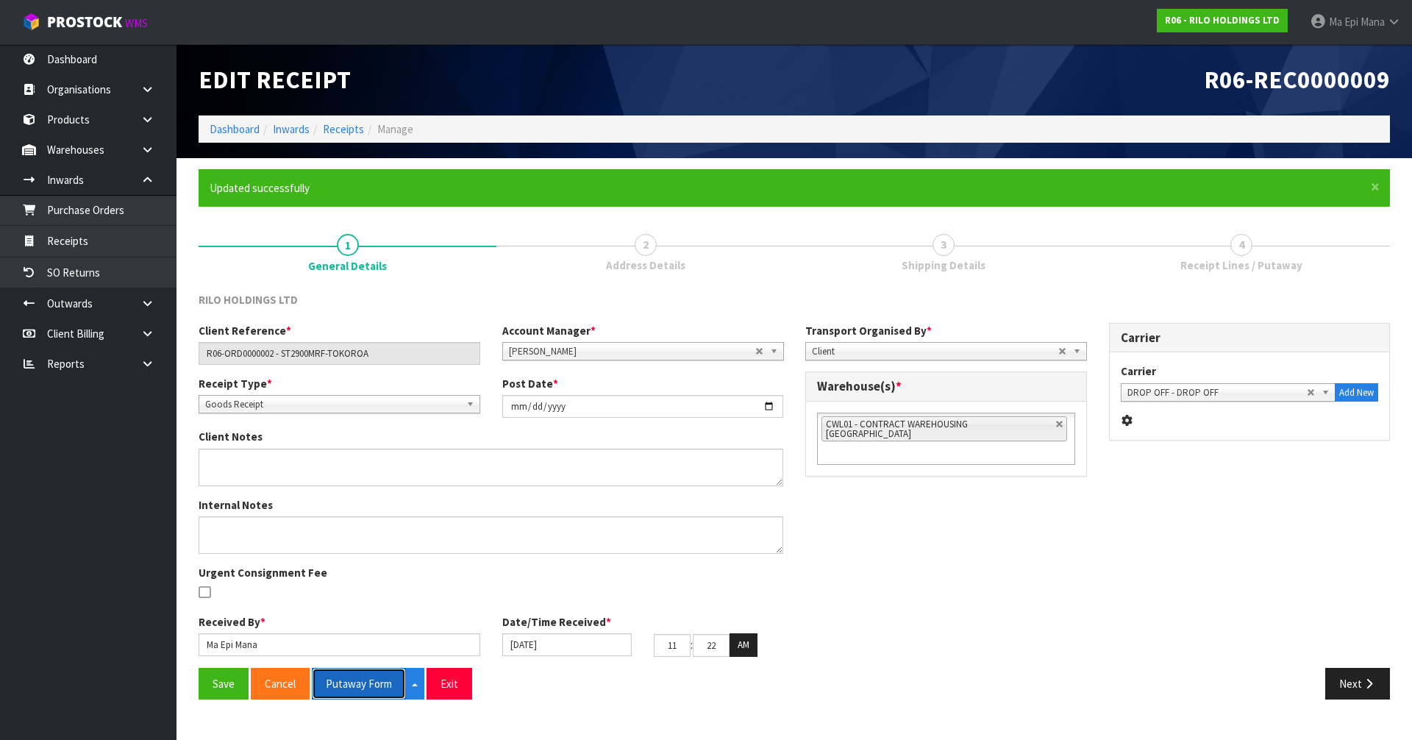
click at [363, 670] on button "Putaway Form" at bounding box center [359, 684] width 94 height 32
click at [1317, 506] on address "DROP OFF 0000 0000 0000 0000, 0000 [GEOGRAPHIC_DATA]" at bounding box center [1250, 460] width 258 height 95
click at [1345, 680] on button "Next" at bounding box center [1358, 684] width 65 height 32
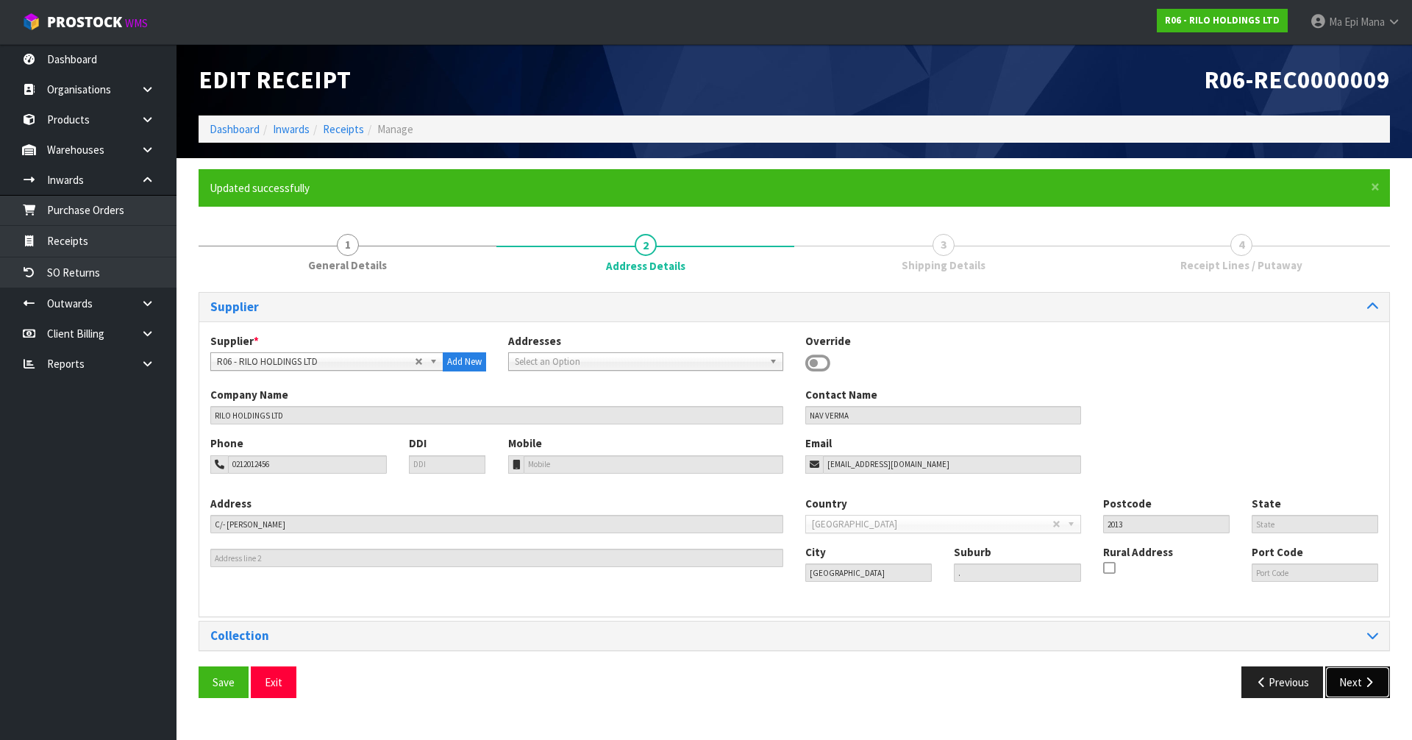
click at [1358, 676] on button "Next" at bounding box center [1358, 682] width 65 height 32
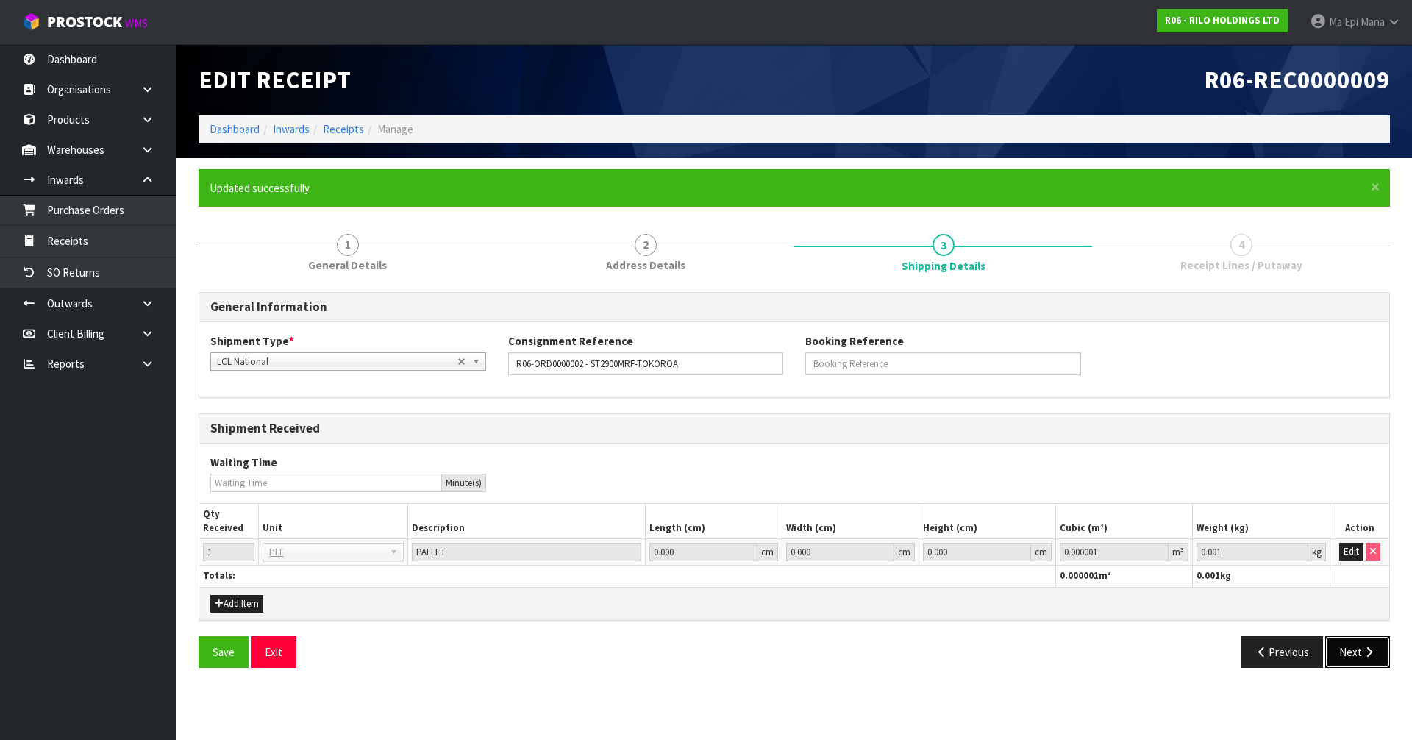
click at [1359, 653] on button "Next" at bounding box center [1358, 652] width 65 height 32
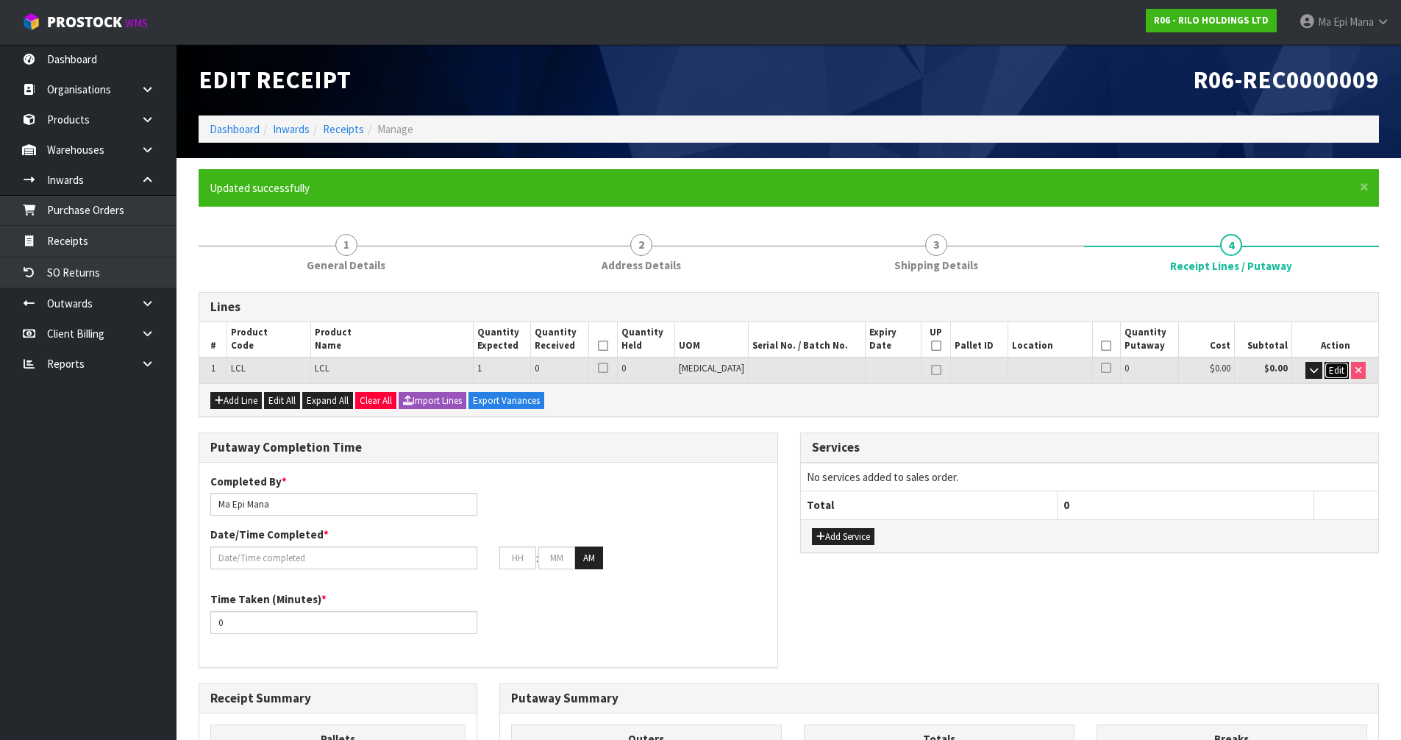
click at [1339, 365] on span "Edit" at bounding box center [1336, 370] width 15 height 13
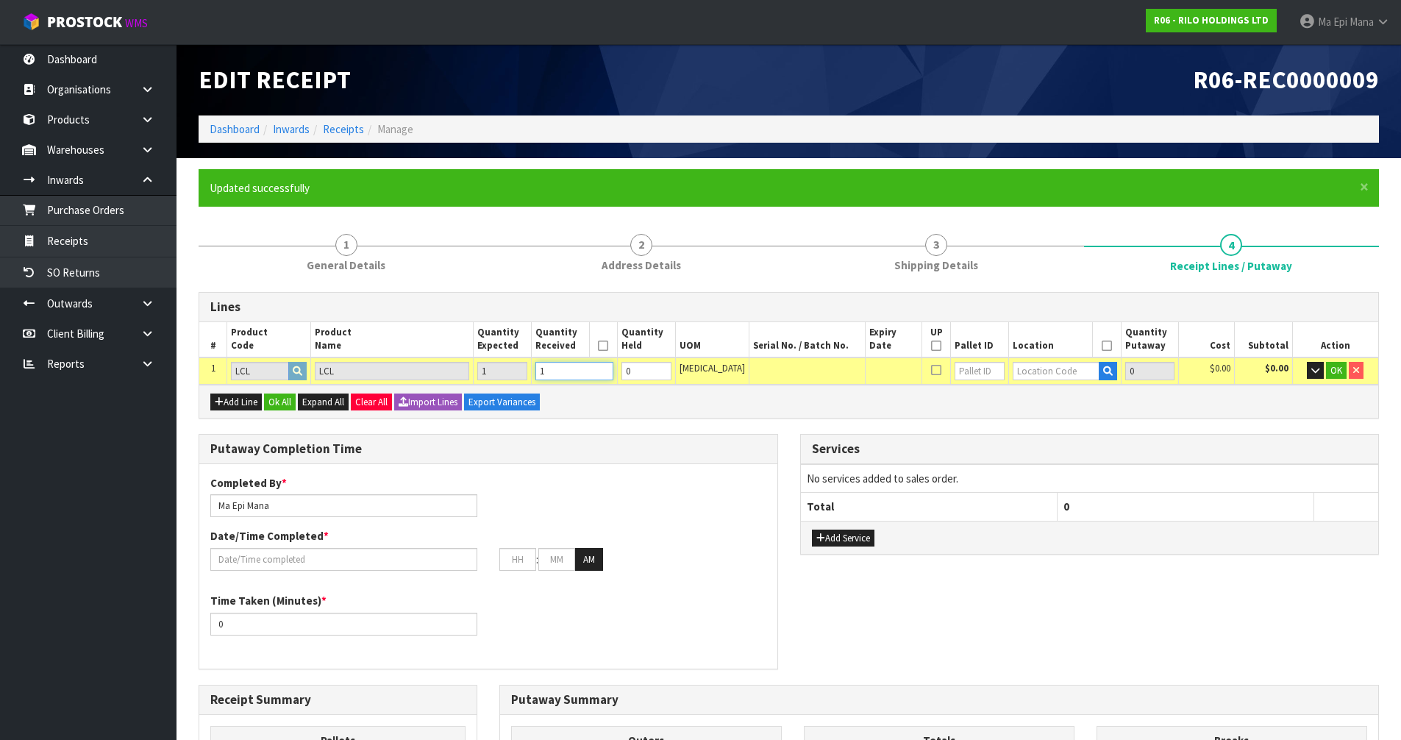
type input "1"
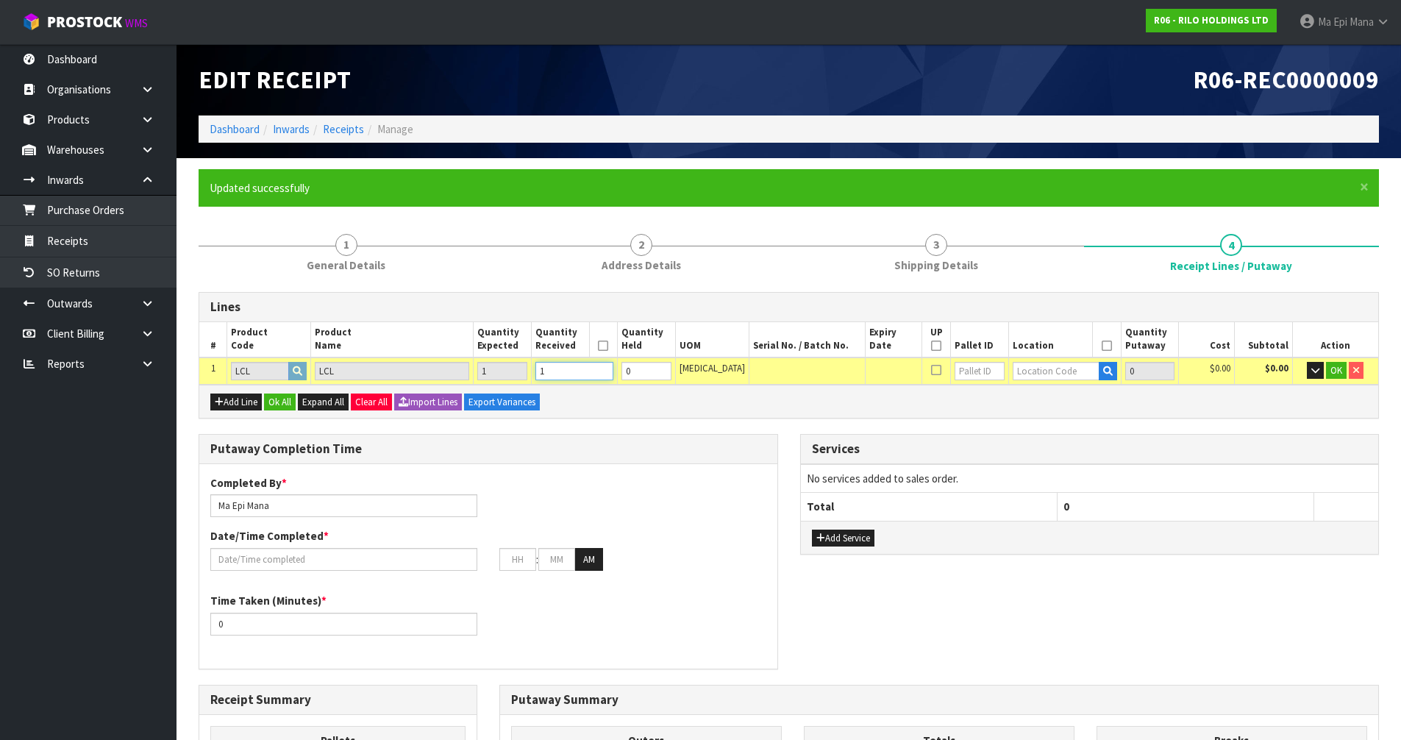
type input "100"
type input "1"
click at [614, 368] on input "1" at bounding box center [575, 371] width 78 height 18
click at [1029, 378] on input "text" at bounding box center [1056, 371] width 87 height 18
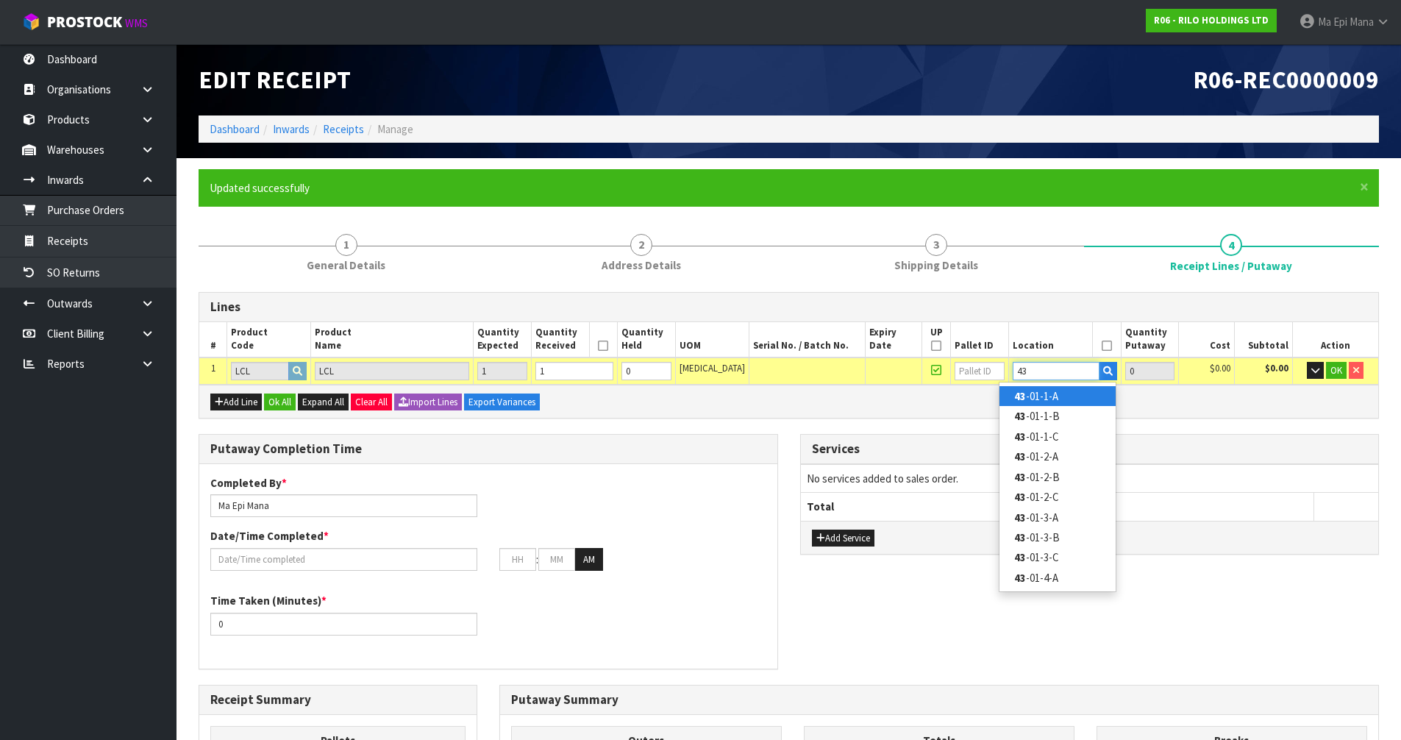
type input "43"
click at [1032, 391] on link "43 -01-1-A" at bounding box center [1058, 396] width 116 height 20
type input "1"
type input "43-01-1-A"
type input "1"
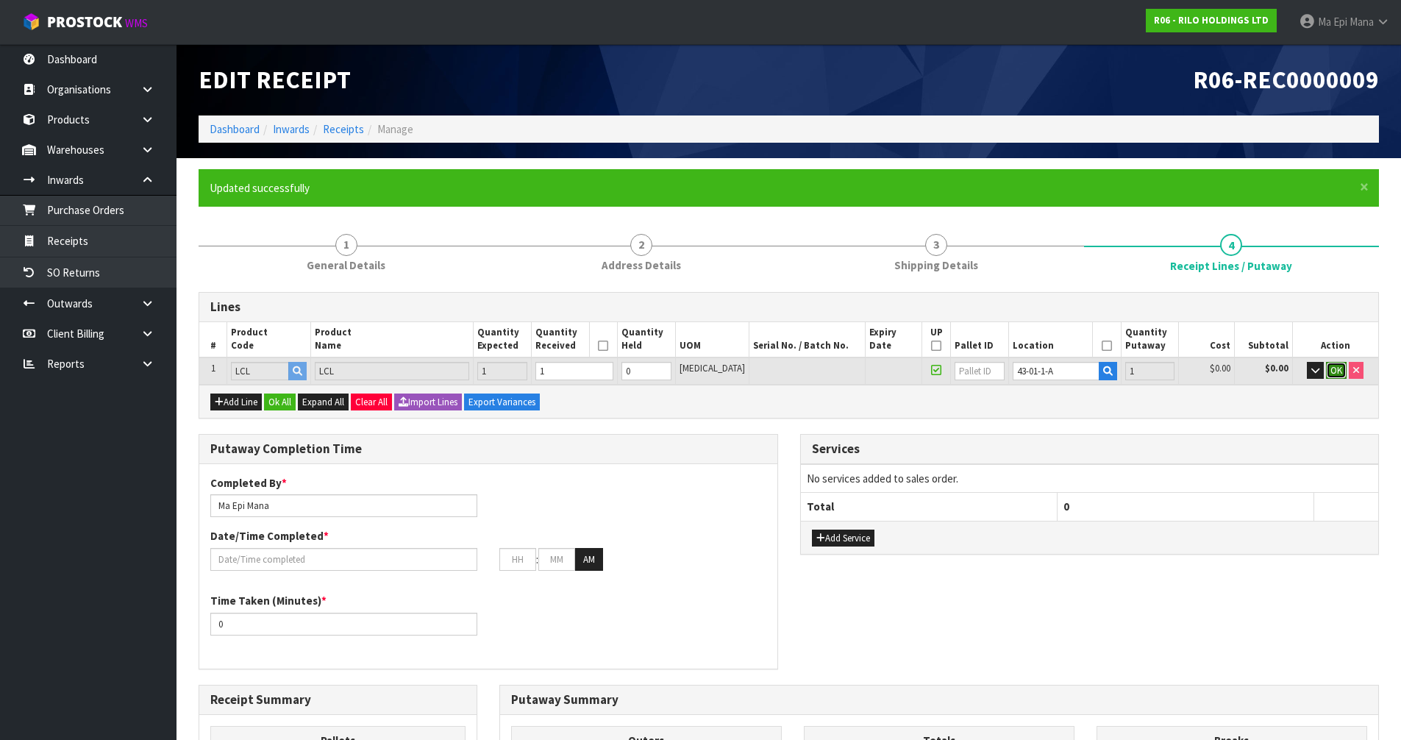
click at [1331, 369] on span "OK" at bounding box center [1337, 370] width 12 height 13
click at [608, 346] on icon at bounding box center [603, 346] width 10 height 1
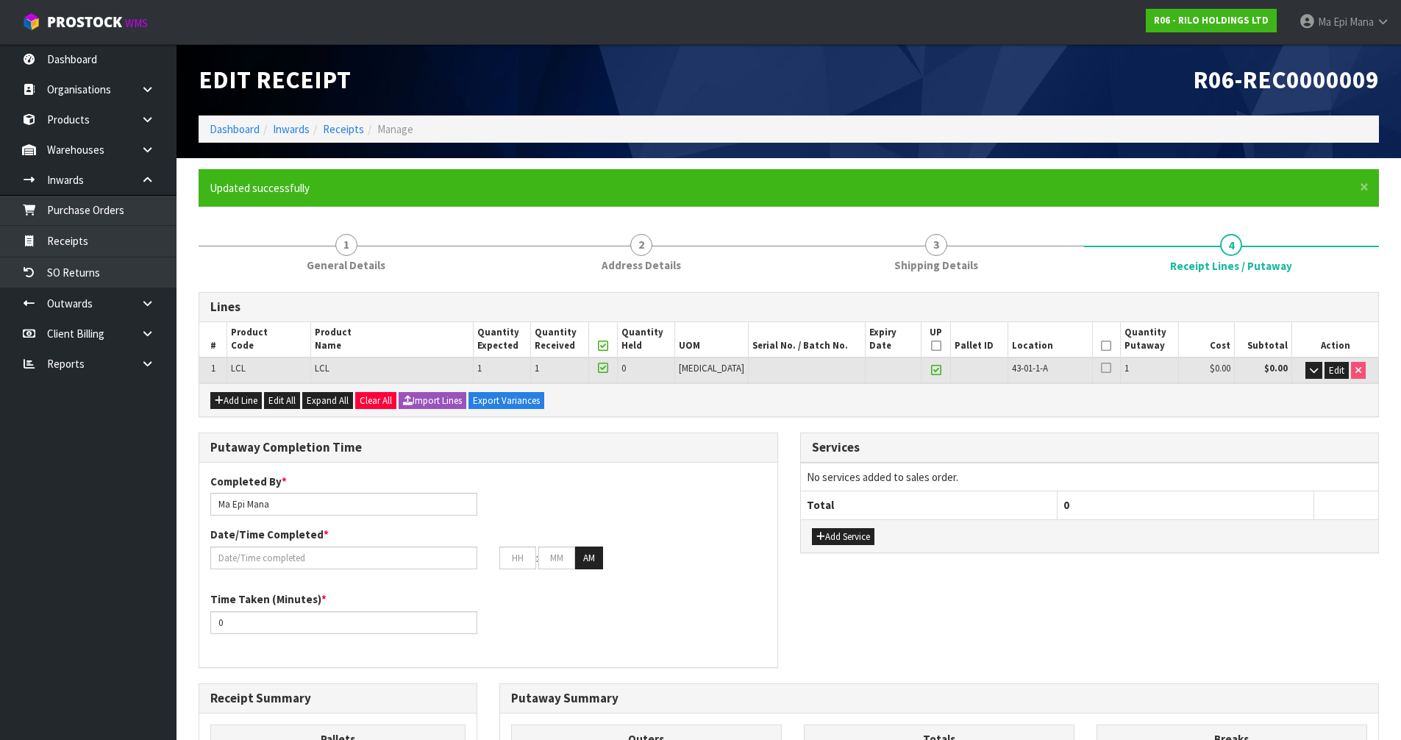
click at [931, 346] on icon at bounding box center [936, 346] width 10 height 1
click at [1101, 346] on icon at bounding box center [1106, 346] width 10 height 1
click at [294, 550] on input "text" at bounding box center [343, 558] width 267 height 23
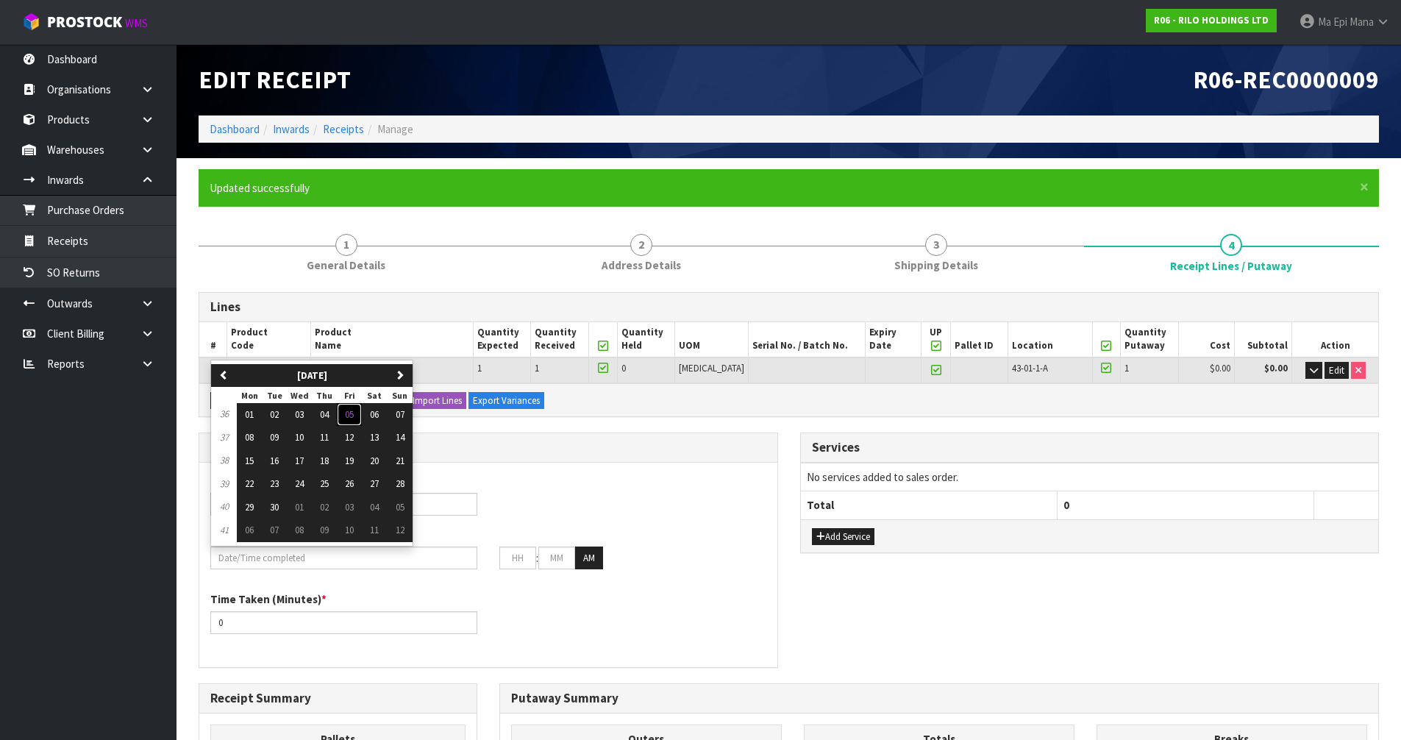
click at [358, 415] on button "05" at bounding box center [349, 415] width 25 height 24
type input "[DATE]"
type input "12"
type input "00"
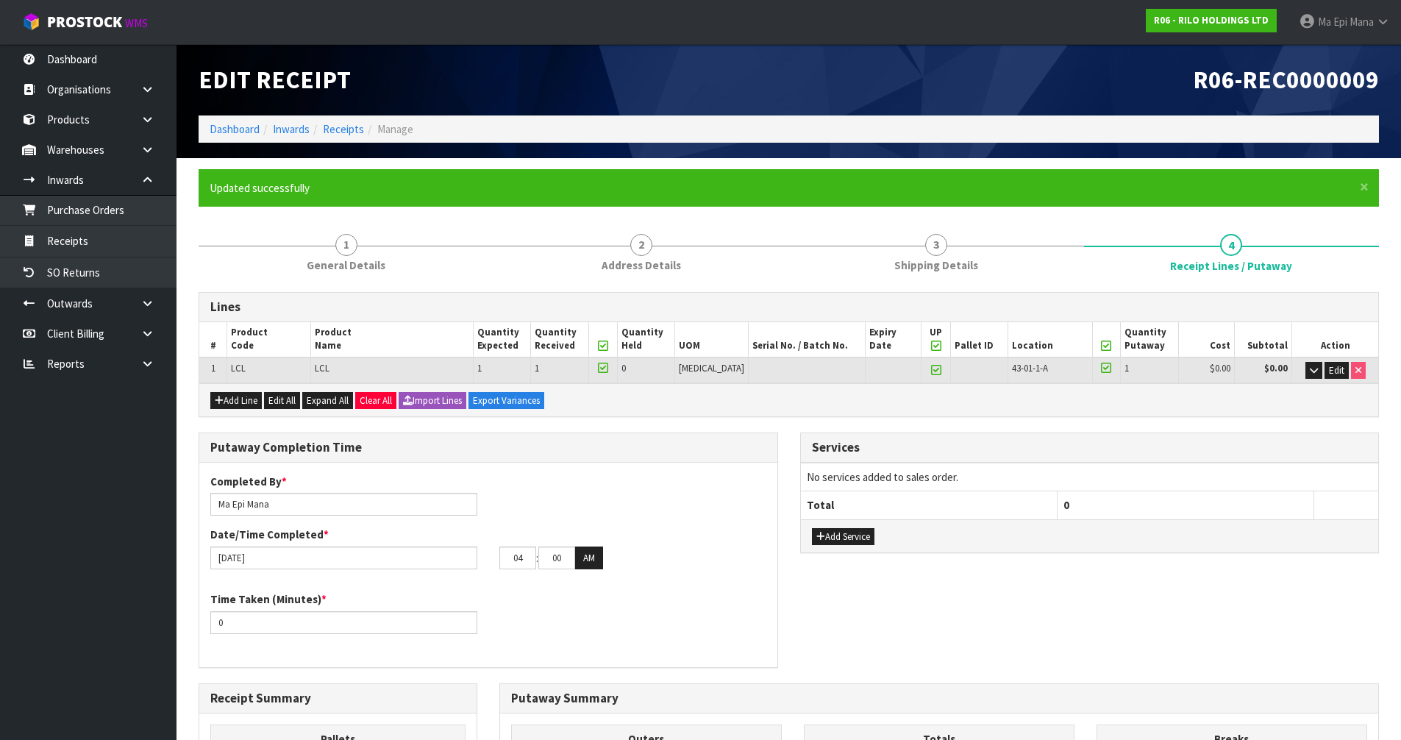
type input "05"
click at [594, 557] on button "AM" at bounding box center [589, 559] width 28 height 24
click at [292, 626] on input "0" at bounding box center [343, 622] width 267 height 23
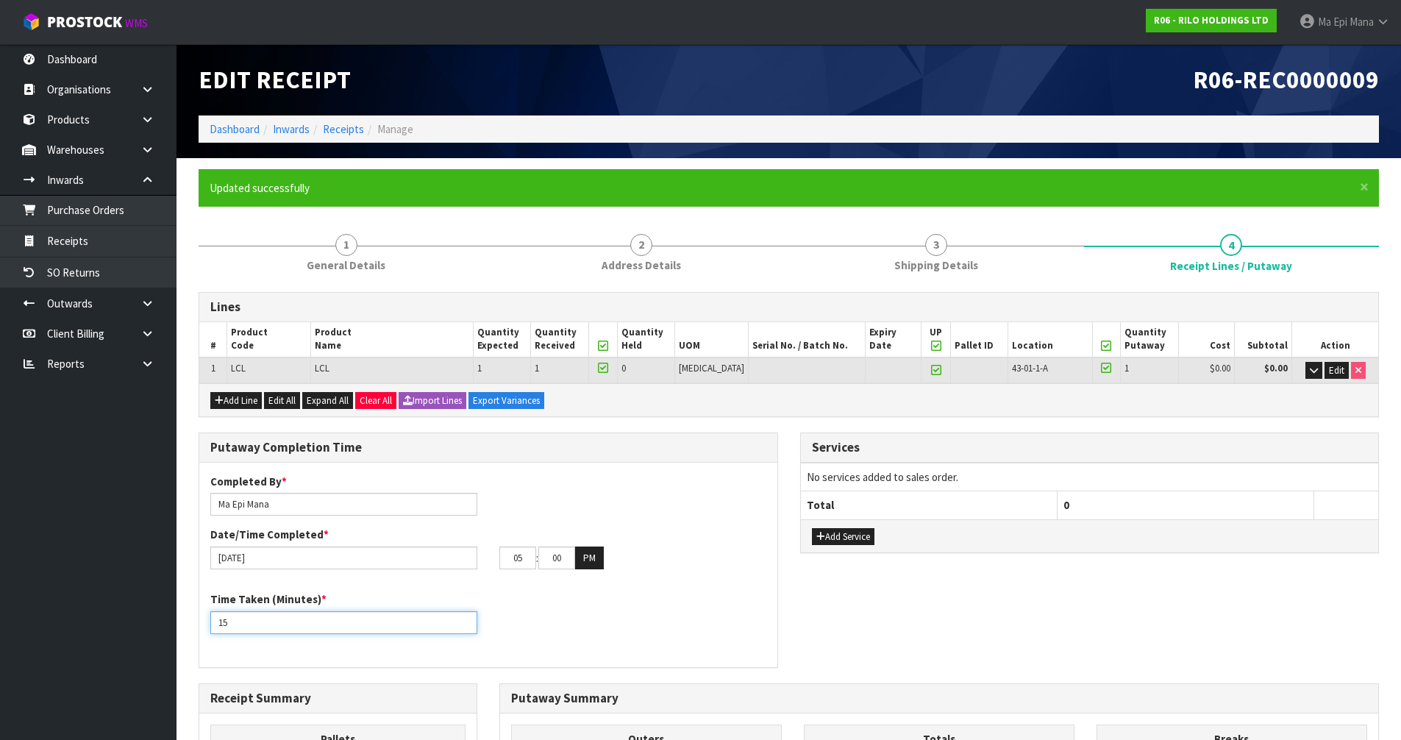
type input "15"
click at [556, 621] on div "Time Taken (Minutes) * 15" at bounding box center [488, 617] width 578 height 53
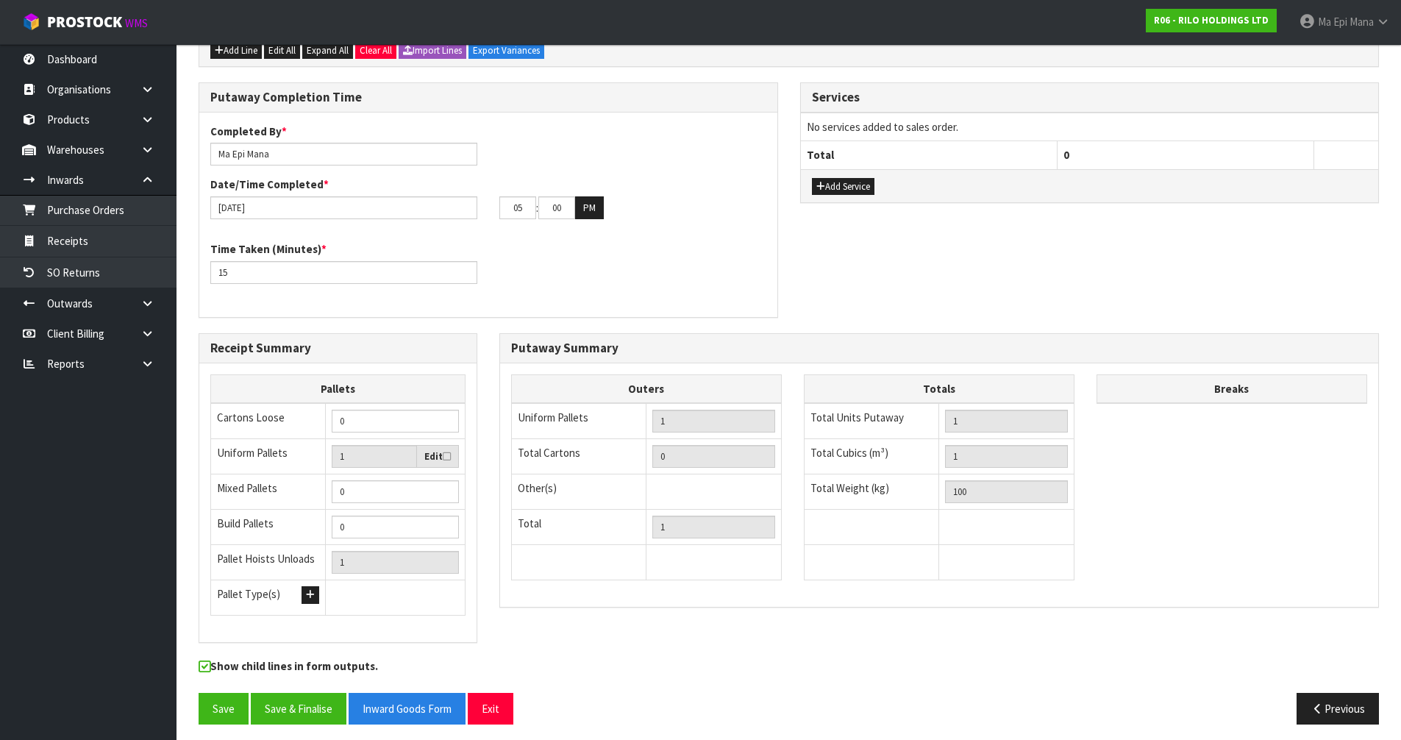
scroll to position [357, 0]
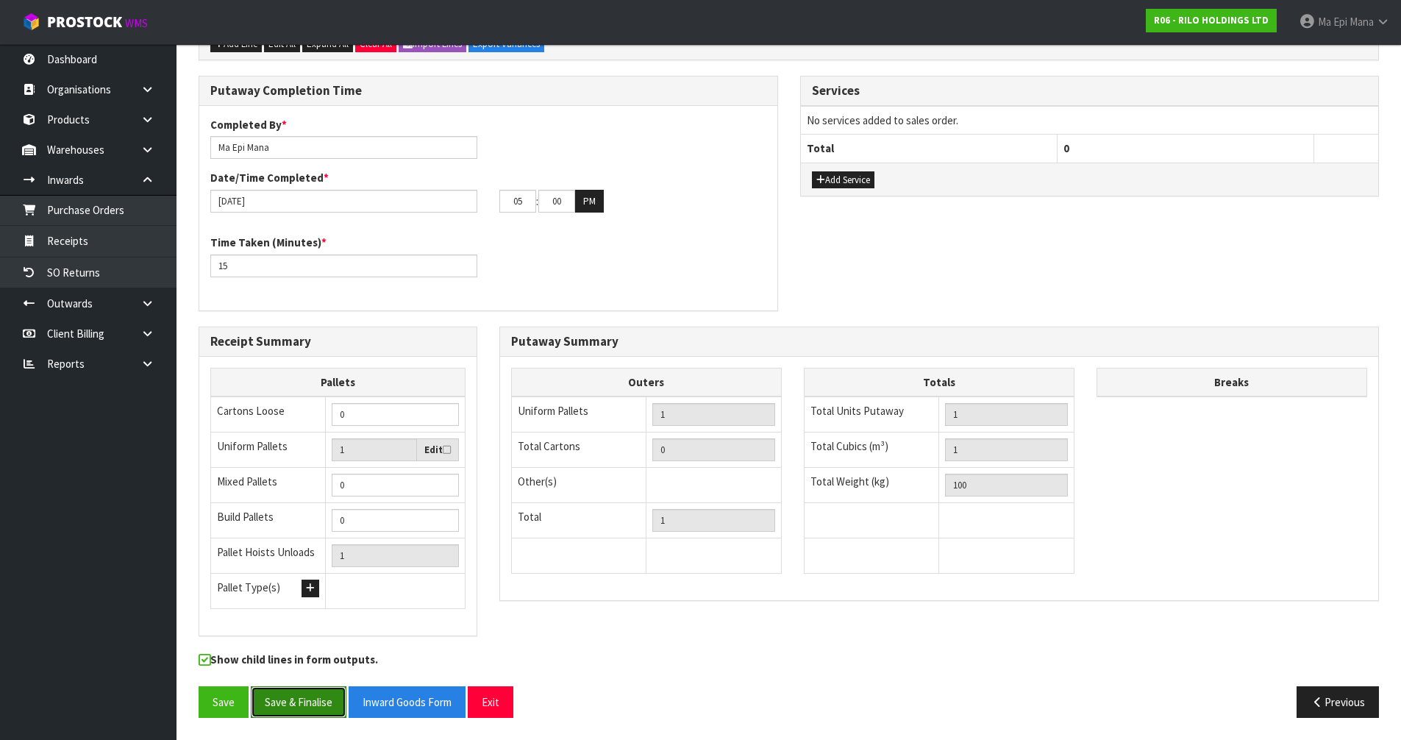
click at [289, 711] on button "Save & Finalise" at bounding box center [299, 702] width 96 height 32
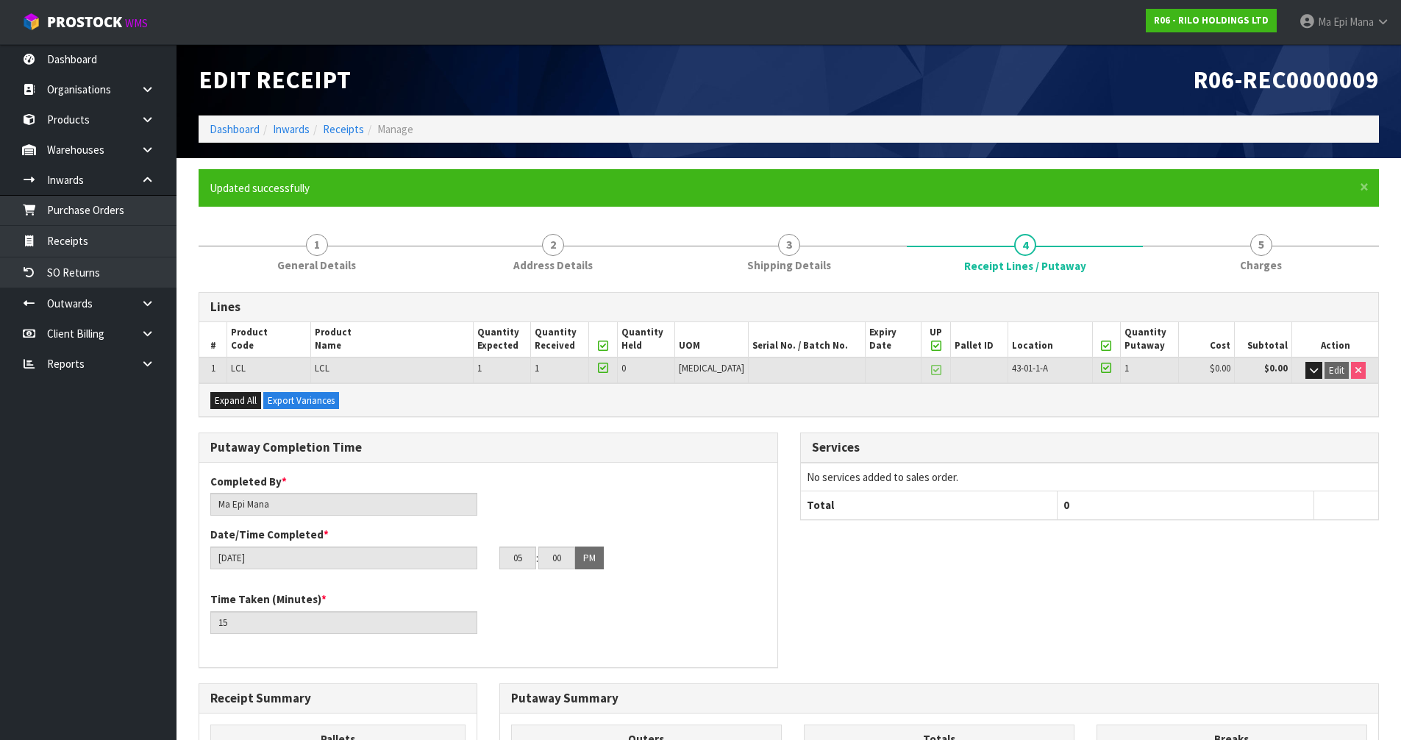
click at [1326, 598] on div "Putaway Completion Time Completed By * [PERSON_NAME] Date/Time Completed * [DAT…" at bounding box center [789, 558] width 1203 height 250
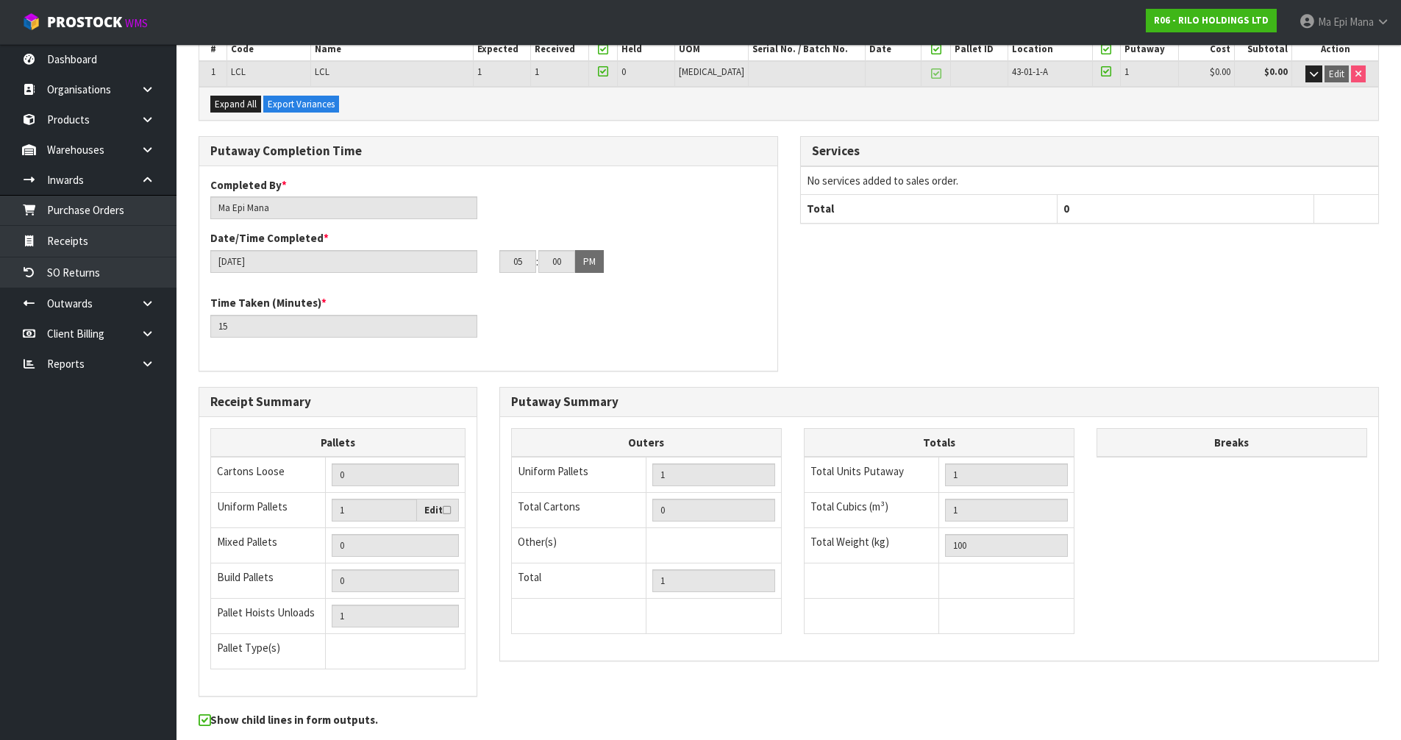
scroll to position [357, 0]
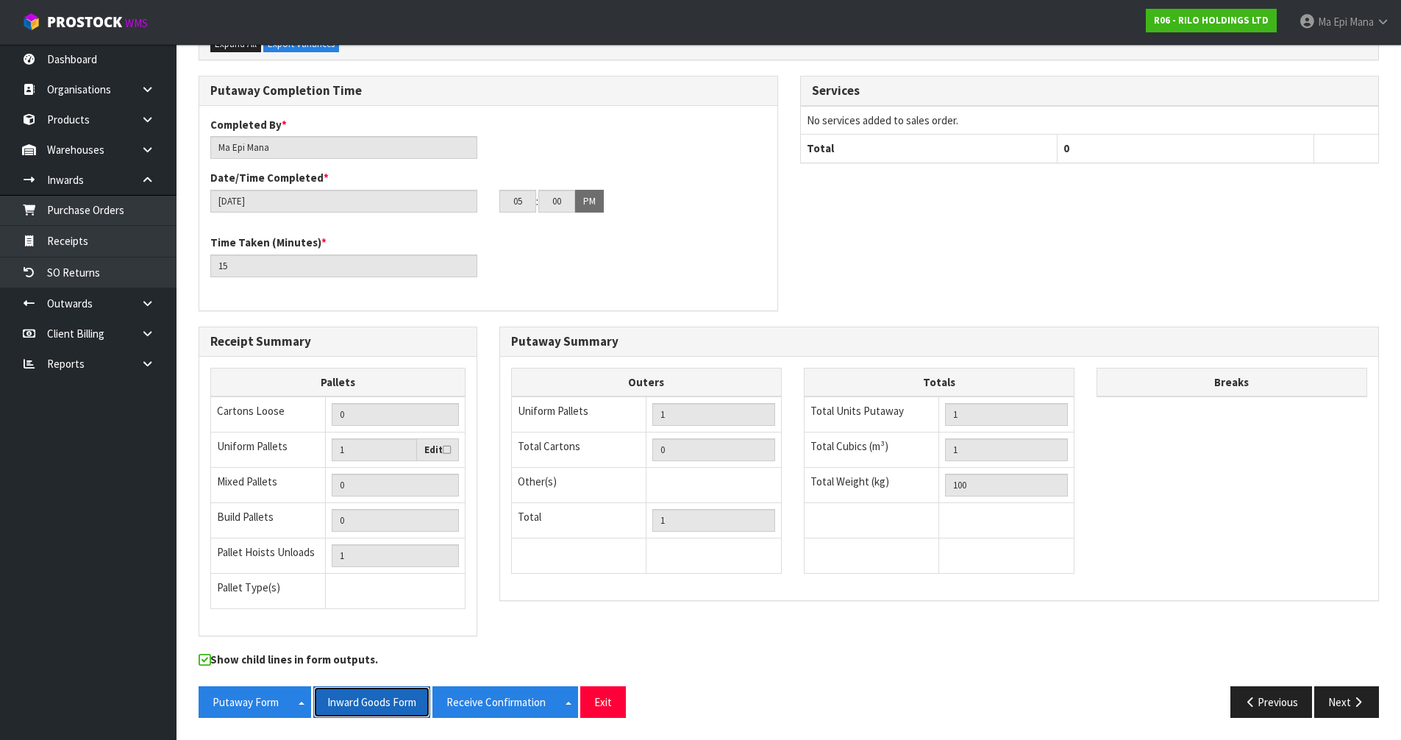
click at [372, 713] on button "Inward Goods Form" at bounding box center [371, 702] width 117 height 32
click at [1351, 703] on button "Next" at bounding box center [1347, 702] width 65 height 32
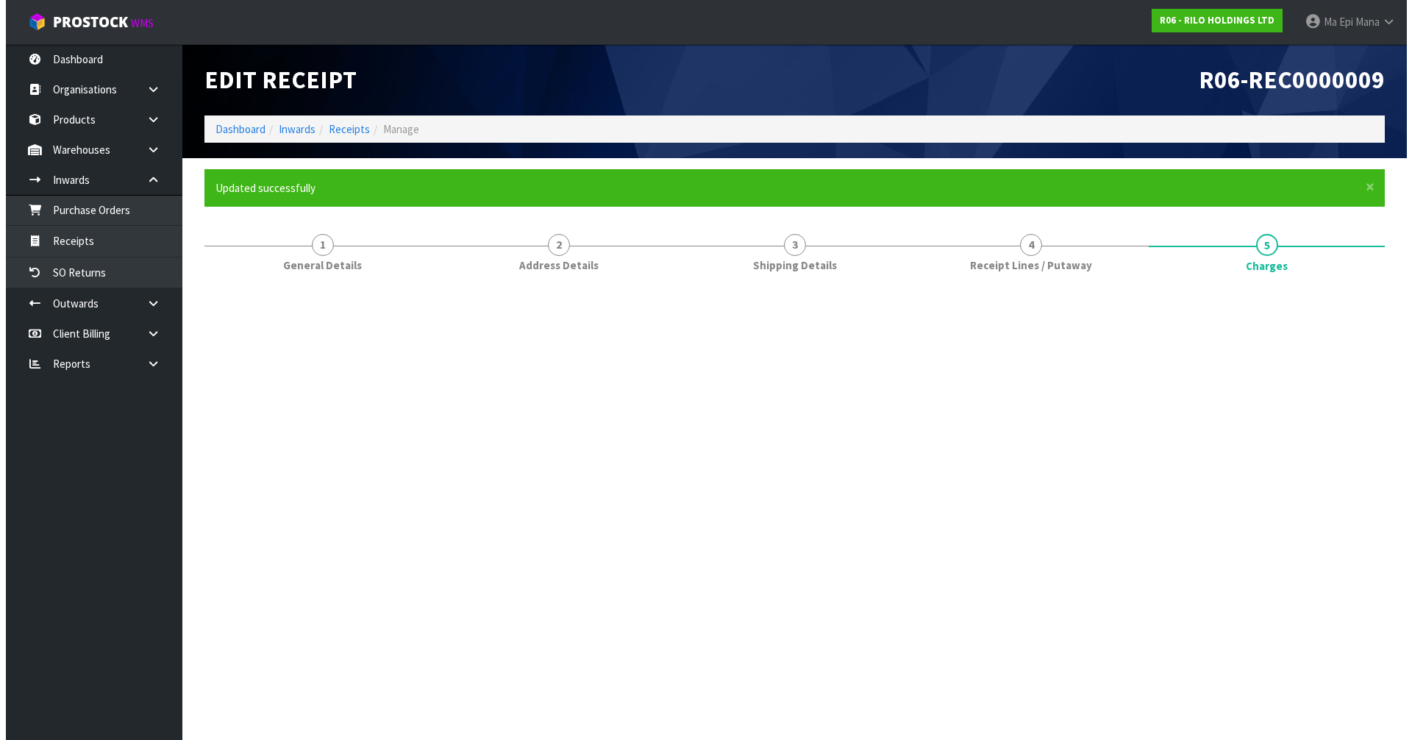
scroll to position [0, 0]
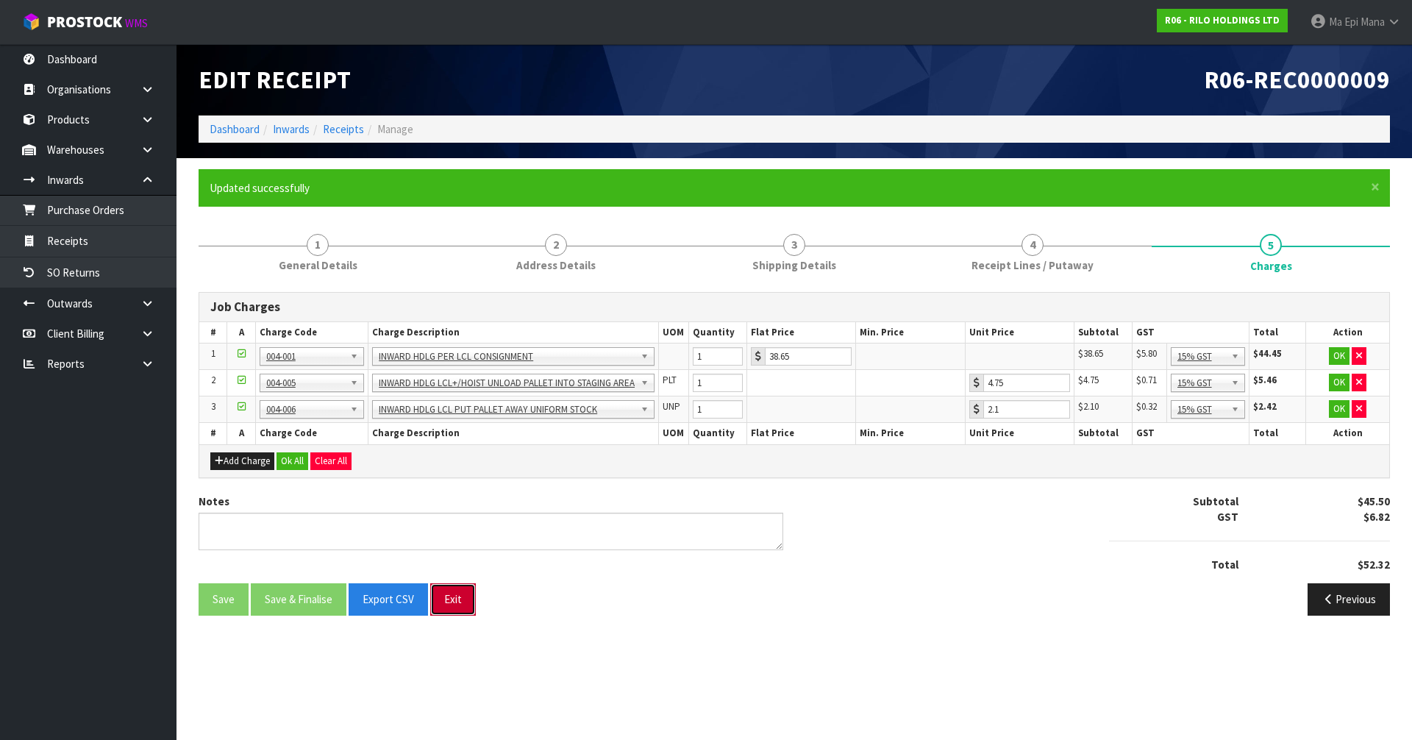
click at [460, 605] on button "Exit" at bounding box center [453, 599] width 46 height 32
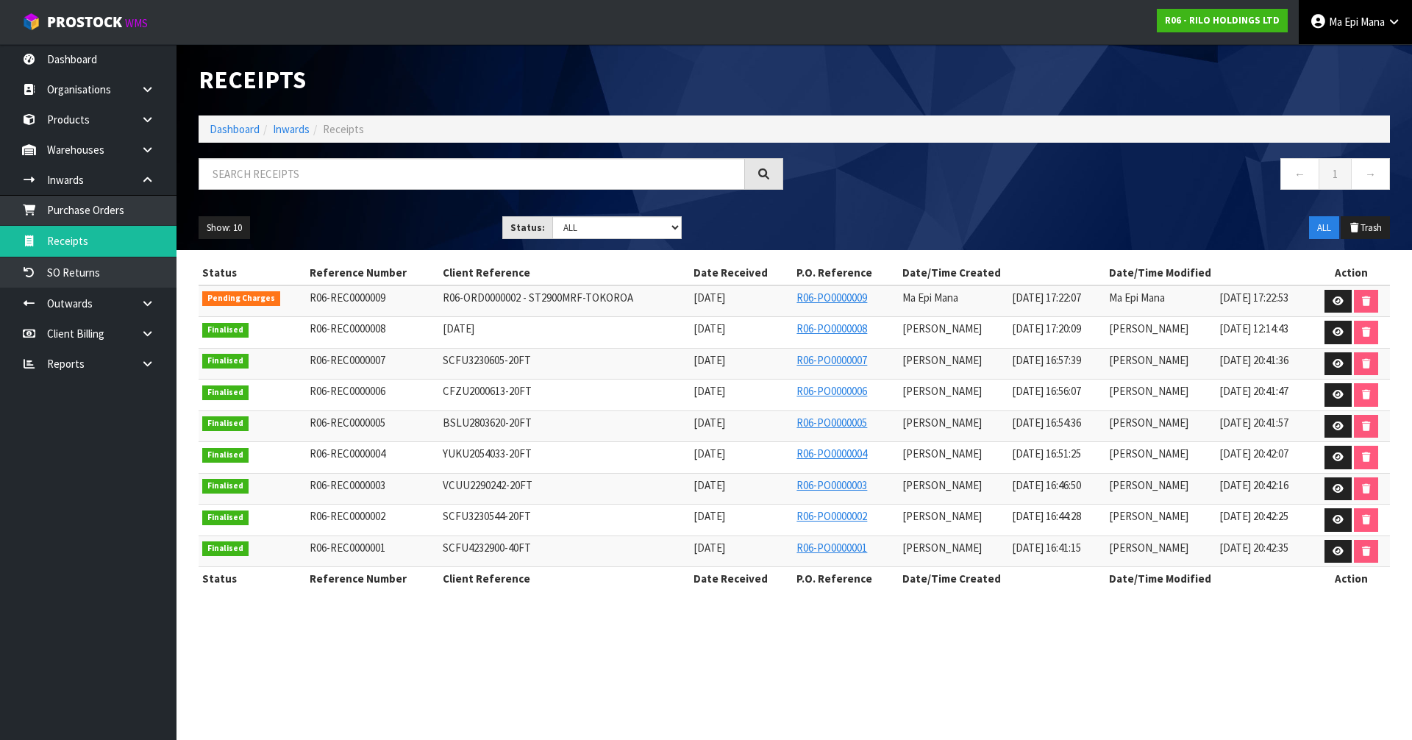
click at [1375, 23] on span "Mana" at bounding box center [1373, 22] width 24 height 14
click at [1353, 57] on link "Logout" at bounding box center [1353, 59] width 116 height 20
